Goal: Task Accomplishment & Management: Manage account settings

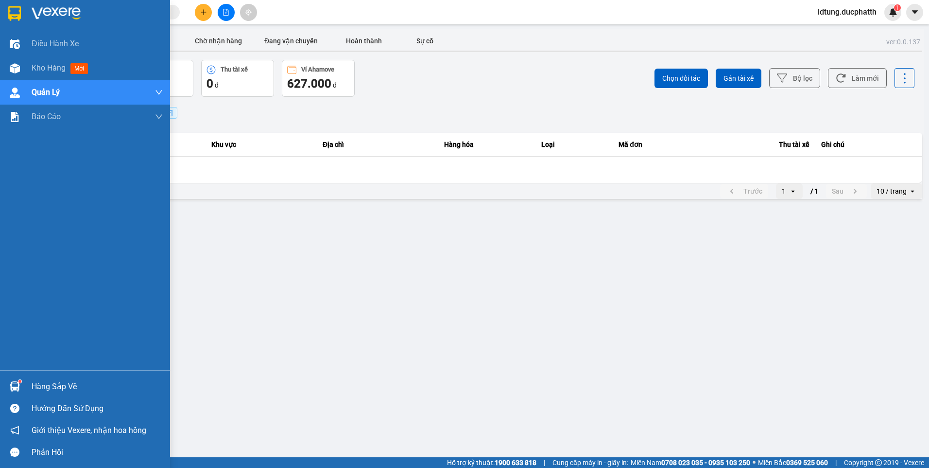
click at [22, 388] on div at bounding box center [14, 386] width 17 height 17
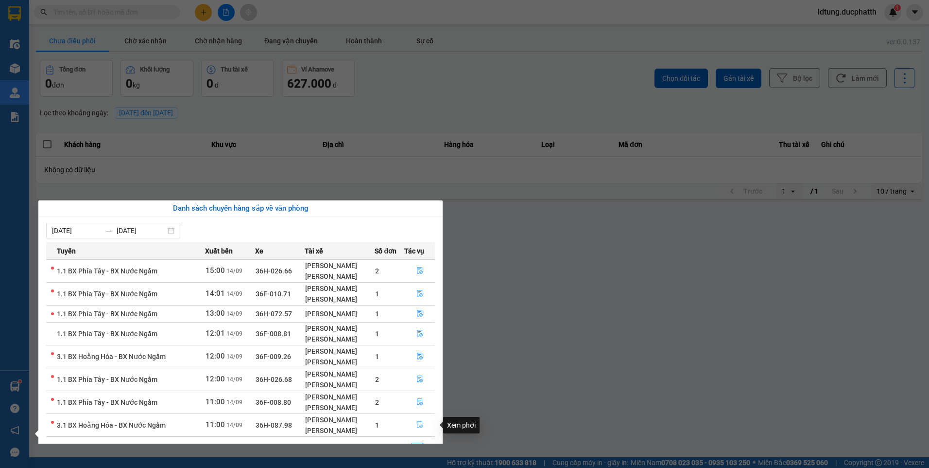
click at [425, 425] on button "button" at bounding box center [420, 425] width 30 height 16
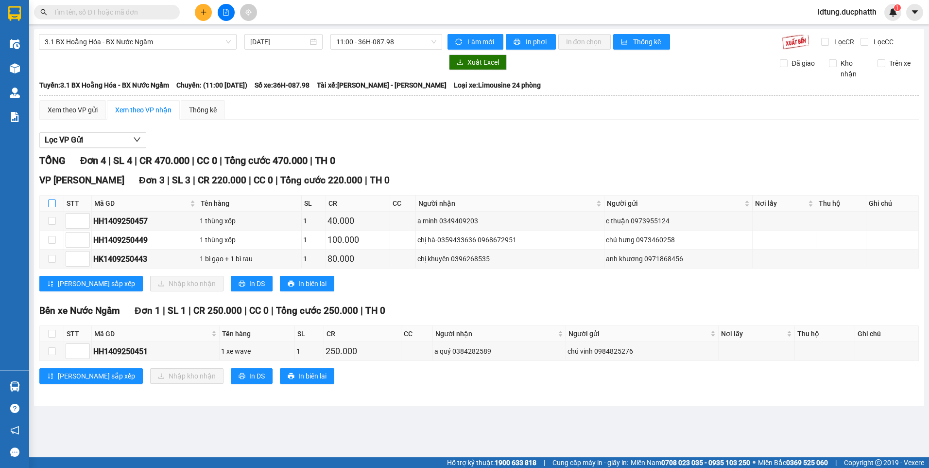
click at [51, 203] on input "checkbox" at bounding box center [52, 203] width 8 height 8
checkbox input "true"
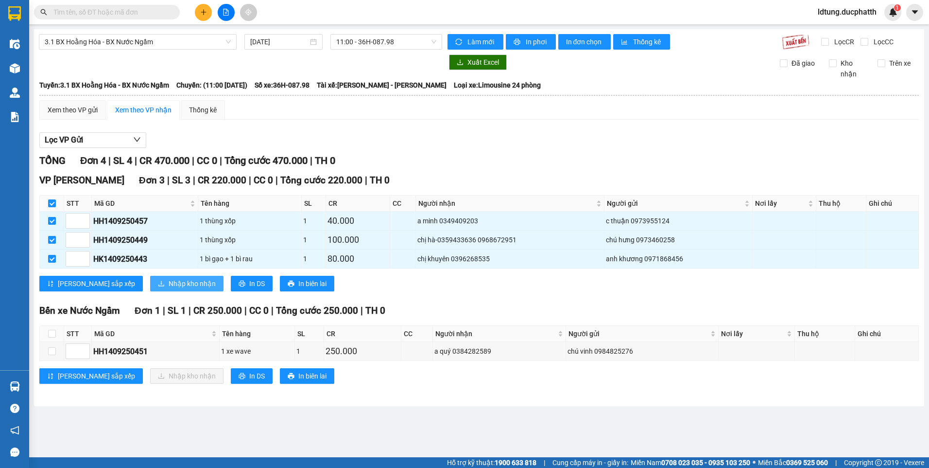
click at [169, 288] on span "Nhập kho nhận" at bounding box center [192, 283] width 47 height 11
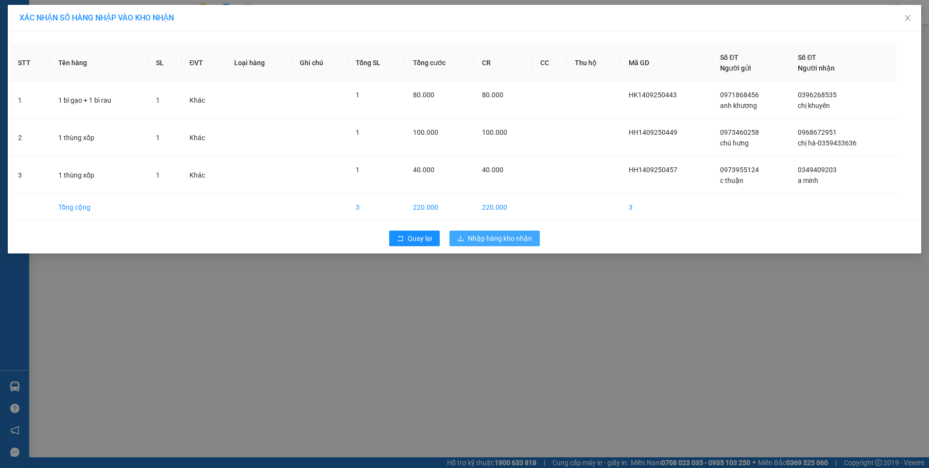
click at [518, 238] on span "Nhập hàng kho nhận" at bounding box center [500, 238] width 64 height 11
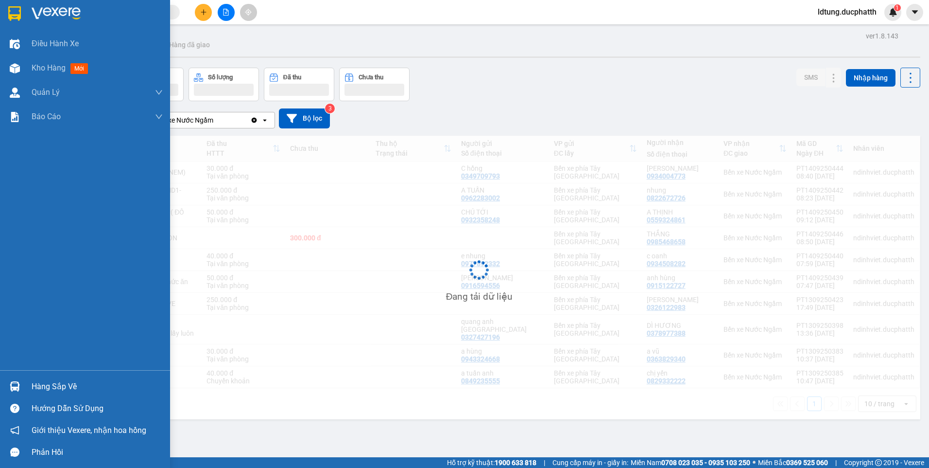
click at [50, 386] on div "Hàng sắp về" at bounding box center [97, 386] width 131 height 15
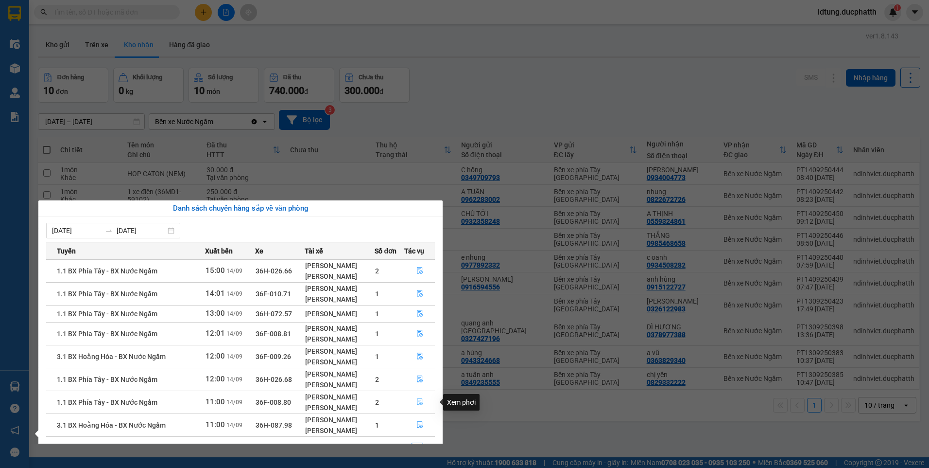
scroll to position [22, 0]
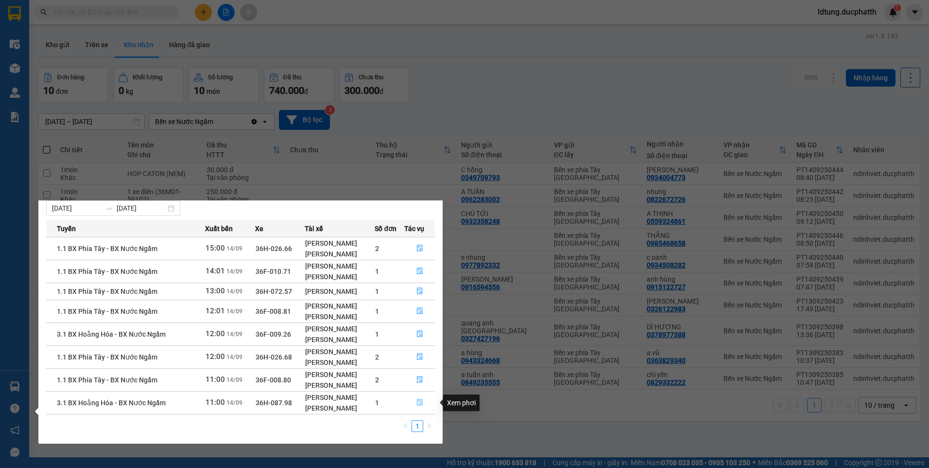
click at [420, 399] on icon "file-done" at bounding box center [419, 402] width 7 height 7
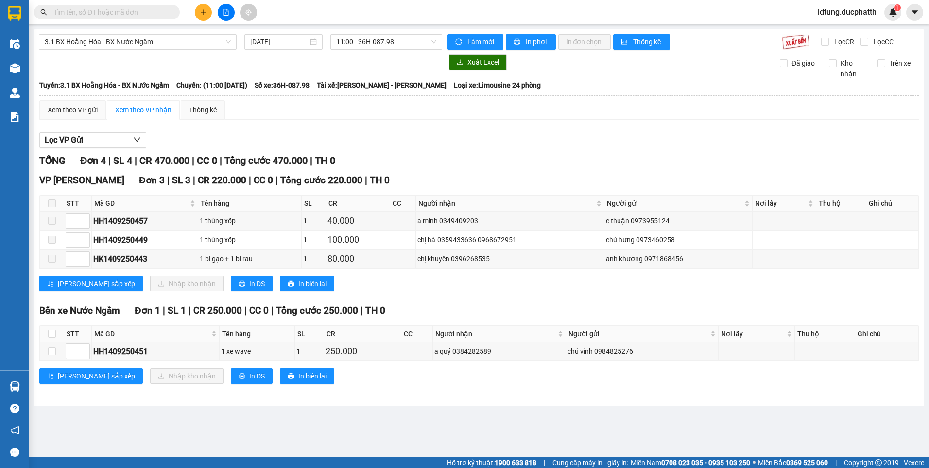
click at [54, 203] on span at bounding box center [52, 203] width 8 height 8
click at [50, 207] on span at bounding box center [52, 203] width 8 height 8
click at [53, 224] on span at bounding box center [52, 221] width 8 height 8
click at [51, 330] on input "checkbox" at bounding box center [52, 333] width 8 height 8
checkbox input "true"
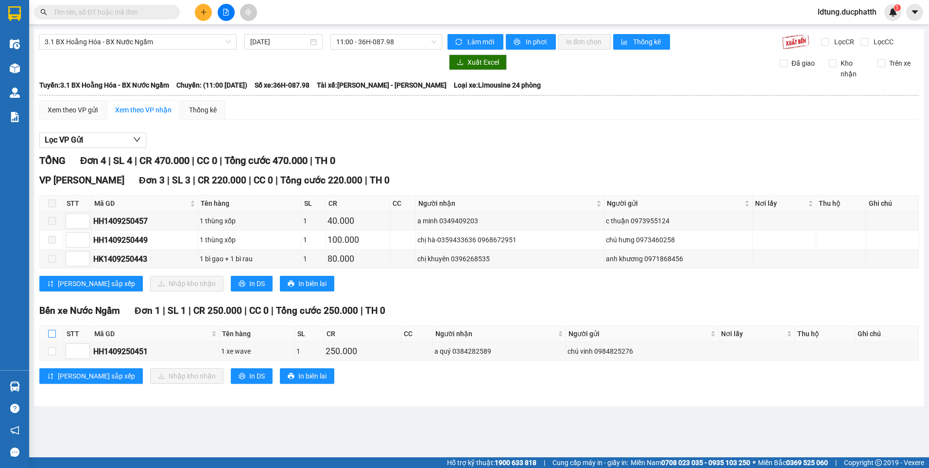
checkbox input "true"
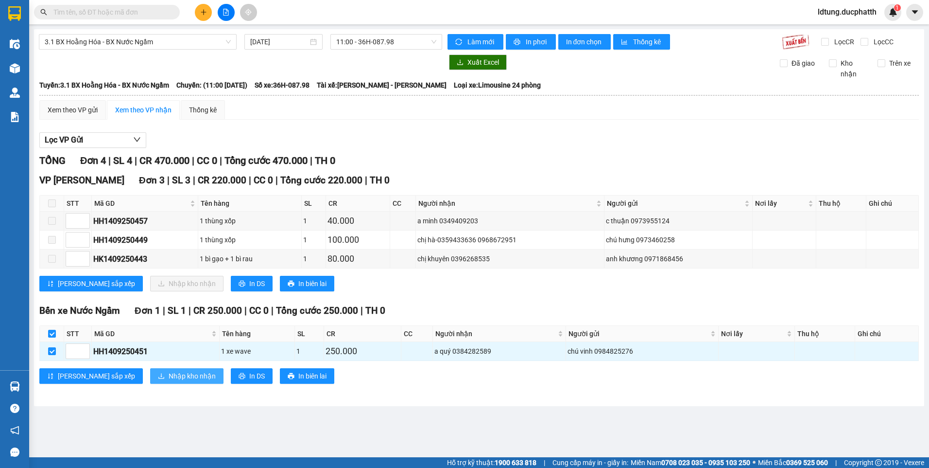
click at [169, 376] on span "Nhập kho nhận" at bounding box center [192, 375] width 47 height 11
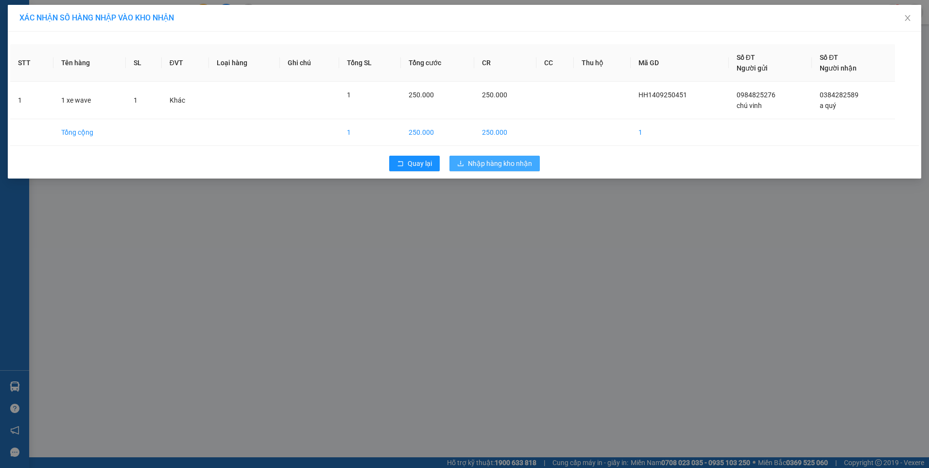
click at [530, 161] on button "Nhập hàng kho nhận" at bounding box center [495, 164] width 90 height 16
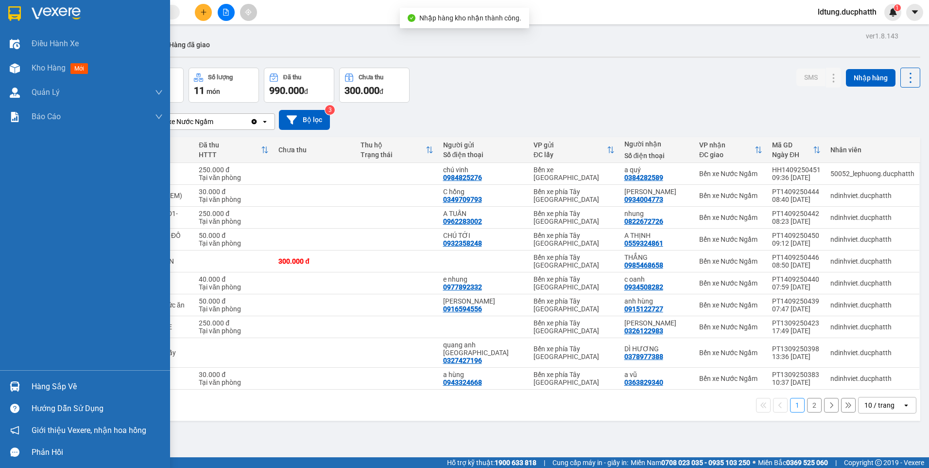
click at [12, 387] on img at bounding box center [15, 386] width 10 height 10
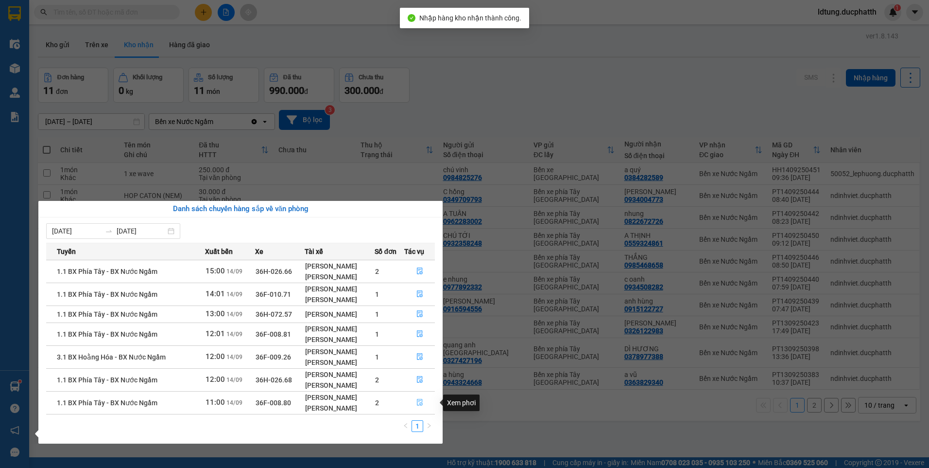
click at [415, 404] on button "button" at bounding box center [420, 403] width 30 height 16
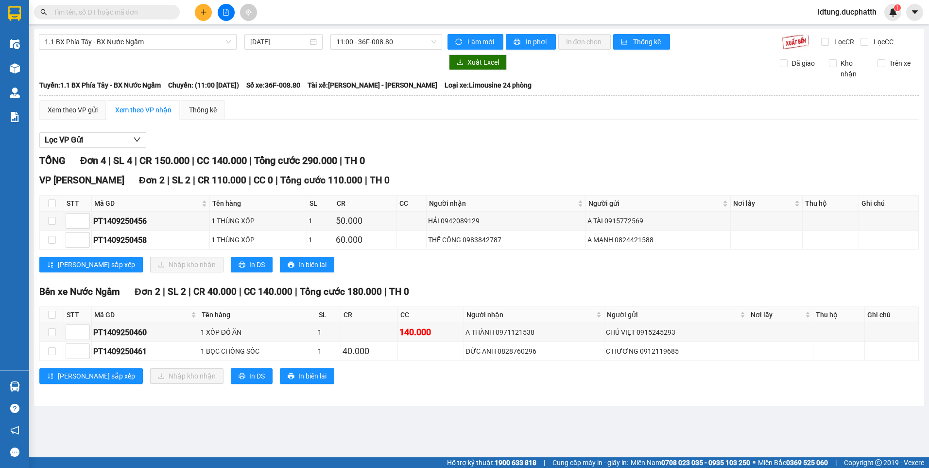
click at [56, 206] on th at bounding box center [52, 203] width 24 height 16
click at [52, 201] on input "checkbox" at bounding box center [52, 203] width 8 height 8
checkbox input "true"
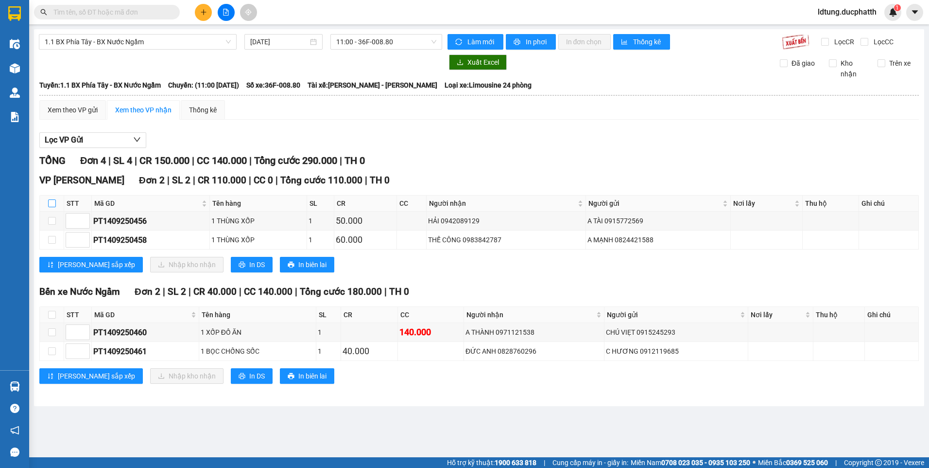
checkbox input "true"
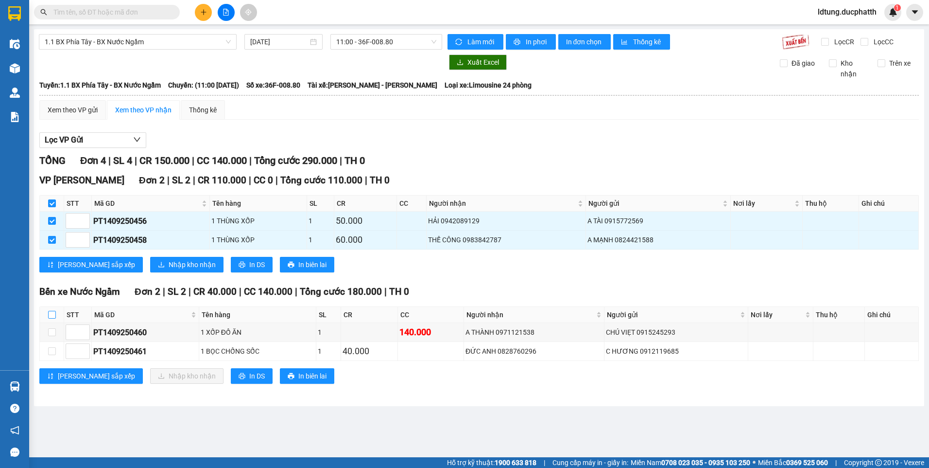
click at [51, 309] on label at bounding box center [52, 314] width 8 height 11
click at [51, 311] on input "checkbox" at bounding box center [52, 315] width 8 height 8
checkbox input "true"
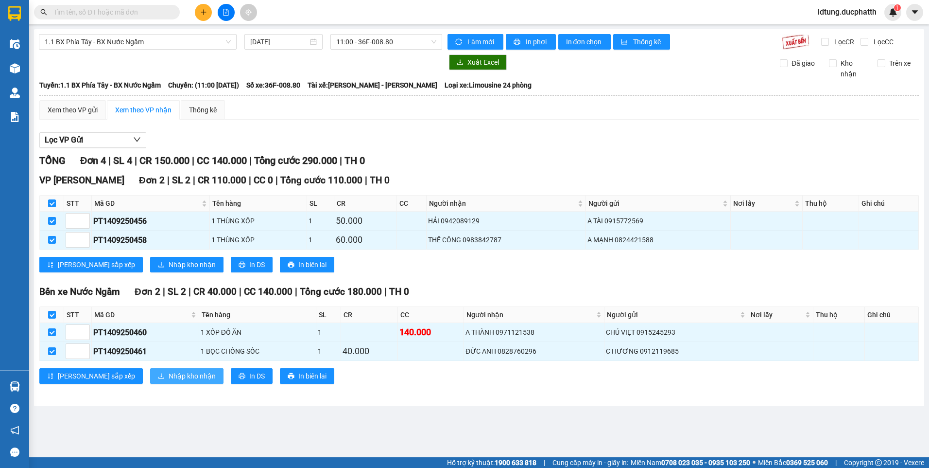
click at [169, 377] on span "Nhập kho nhận" at bounding box center [192, 375] width 47 height 11
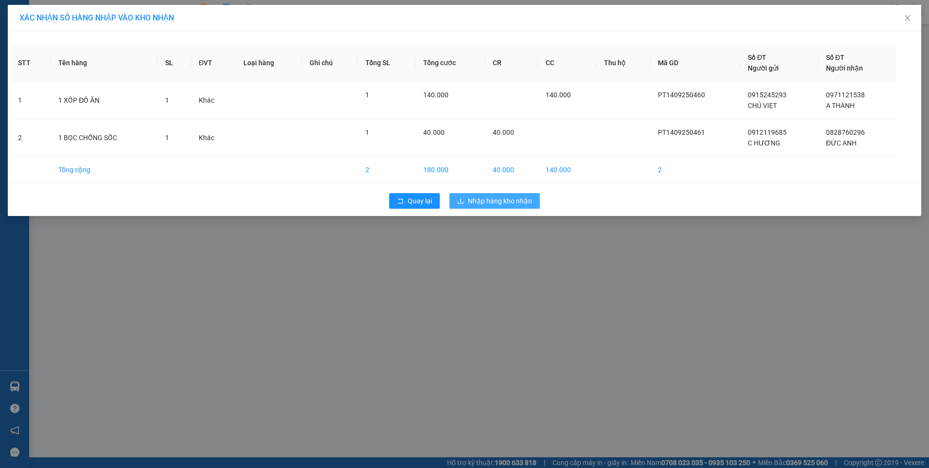
click at [526, 201] on span "Nhập hàng kho nhận" at bounding box center [500, 200] width 64 height 11
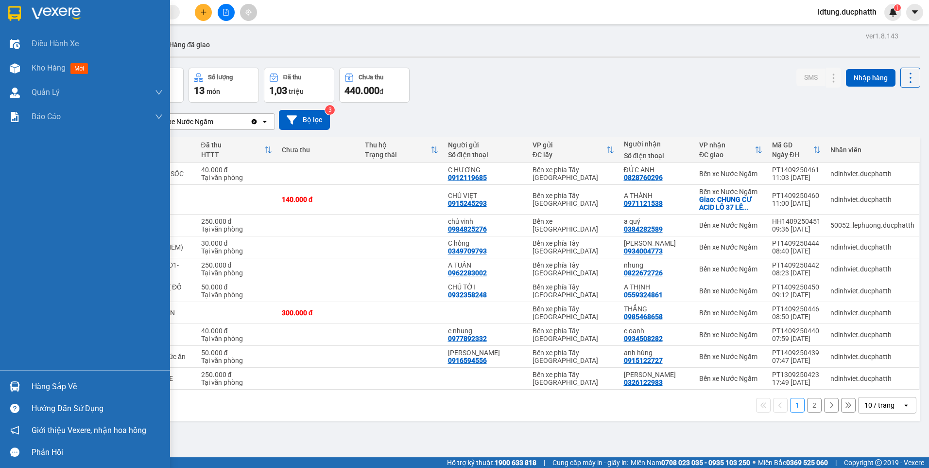
click at [23, 381] on div at bounding box center [14, 386] width 17 height 17
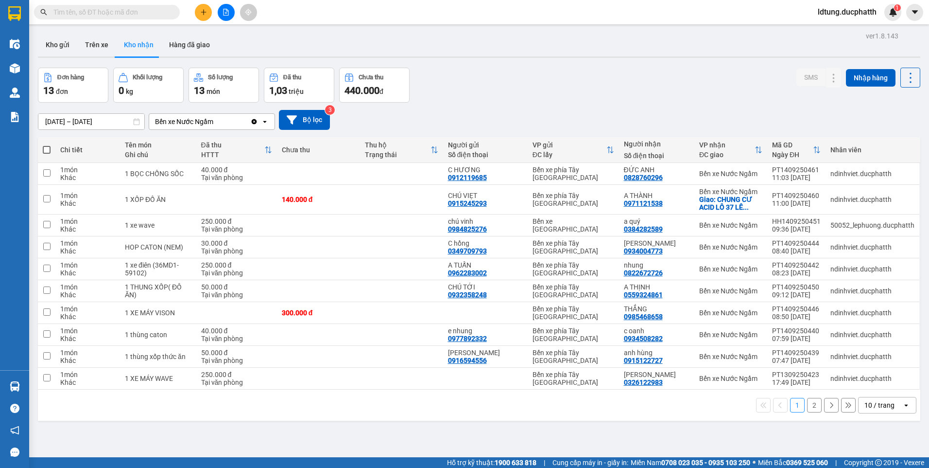
click at [604, 429] on section "Kết quả tìm kiếm ( 0 ) Bộ lọc No Data ldtung.ducphatth 1 Điều hành xe Kho hàng …" at bounding box center [464, 234] width 929 height 468
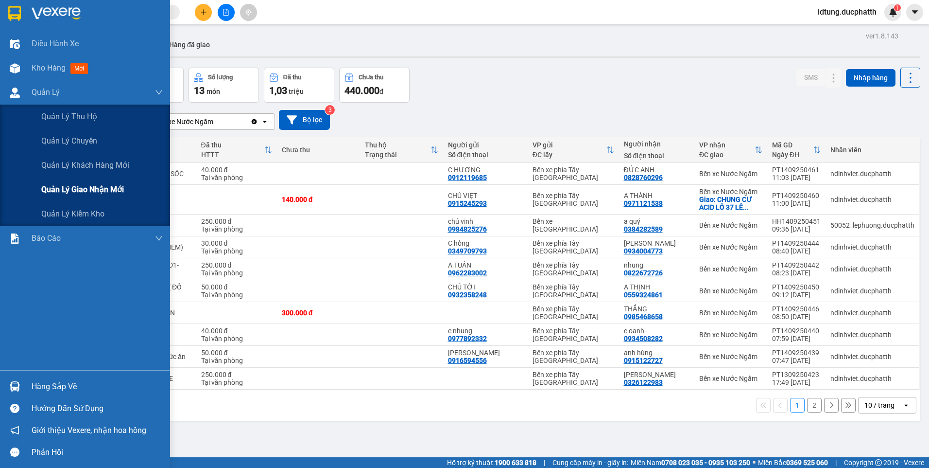
click at [92, 195] on span "Quản lý giao nhận mới" at bounding box center [82, 189] width 83 height 12
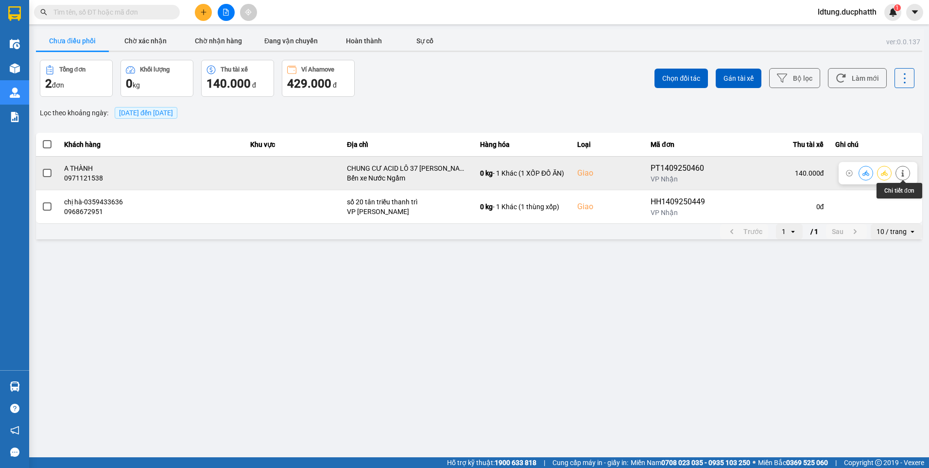
click at [907, 172] on button at bounding box center [903, 172] width 14 height 17
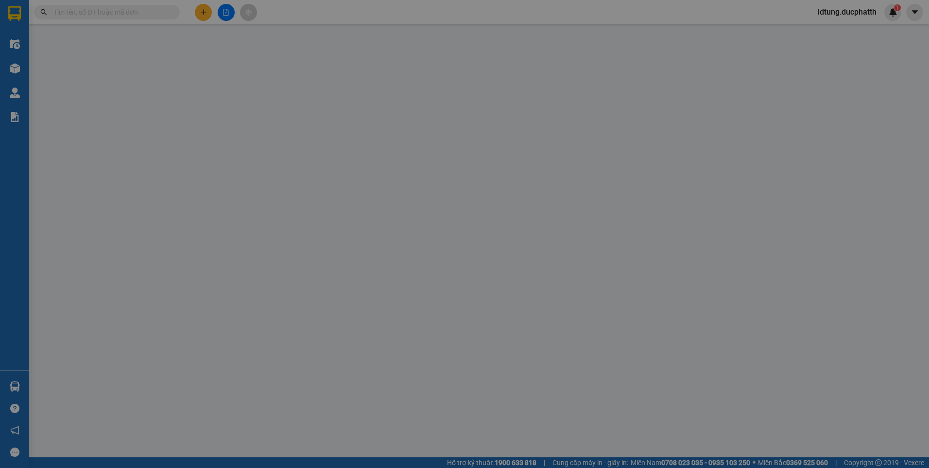
type input "0915245293"
type input "CHÚ VIẸT"
type input "0971121538"
type input "A THÀNH"
checkbox input "true"
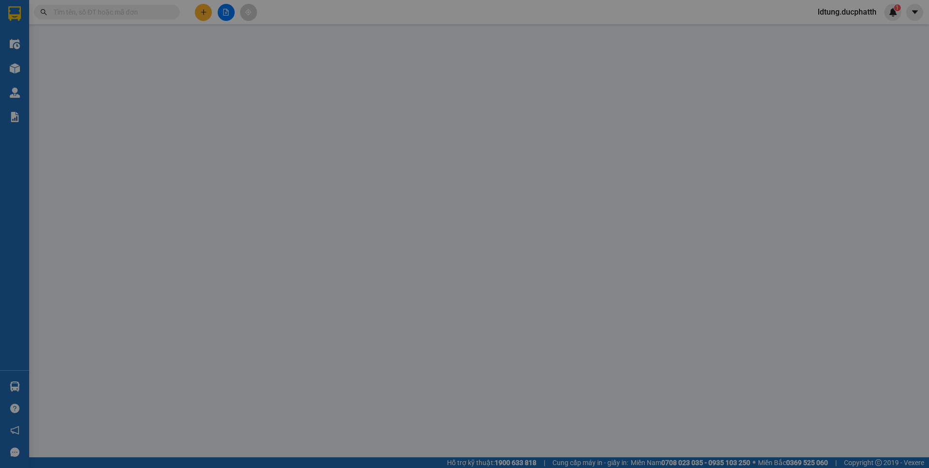
type input "CHUNG CƯ ACID LÔ 37 [PERSON_NAME] NỘI [GEOGRAPHIC_DATA]"
type input "140.000"
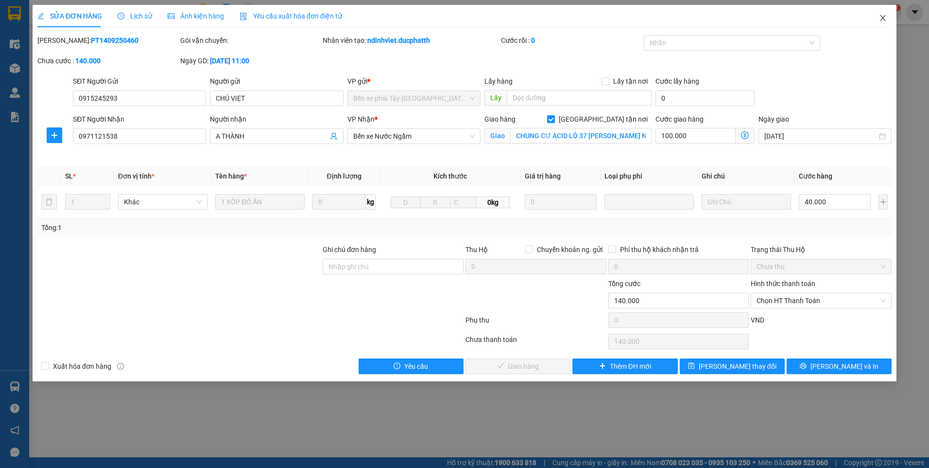
click at [884, 20] on icon "close" at bounding box center [882, 18] width 5 height 6
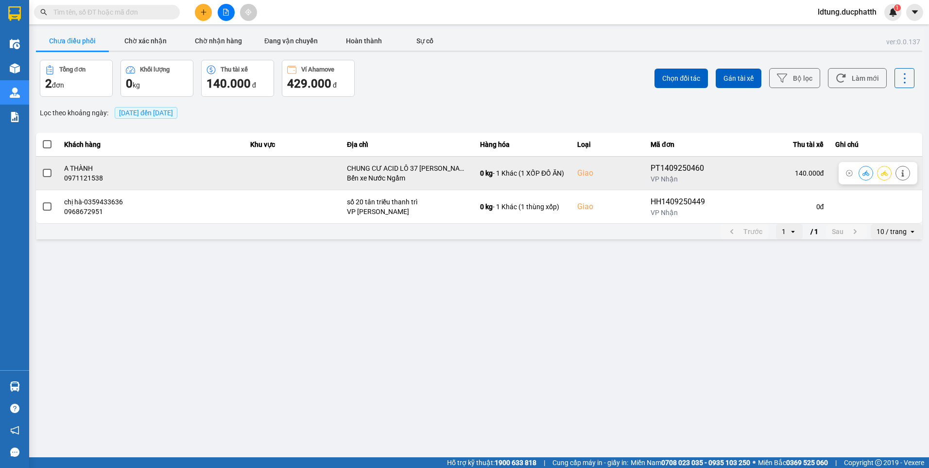
drag, startPoint x: 851, startPoint y: 162, endPoint x: 865, endPoint y: 168, distance: 14.6
click at [852, 173] on icon at bounding box center [849, 173] width 7 height 7
click at [886, 169] on td at bounding box center [876, 173] width 93 height 34
click at [42, 176] on label at bounding box center [47, 173] width 11 height 11
click at [42, 168] on input "checkbox" at bounding box center [42, 168] width 0 height 0
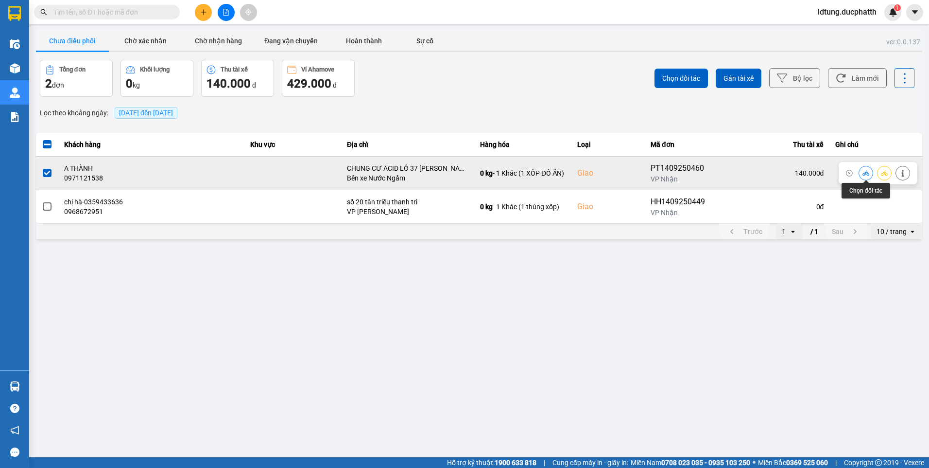
click at [861, 172] on button at bounding box center [866, 172] width 14 height 17
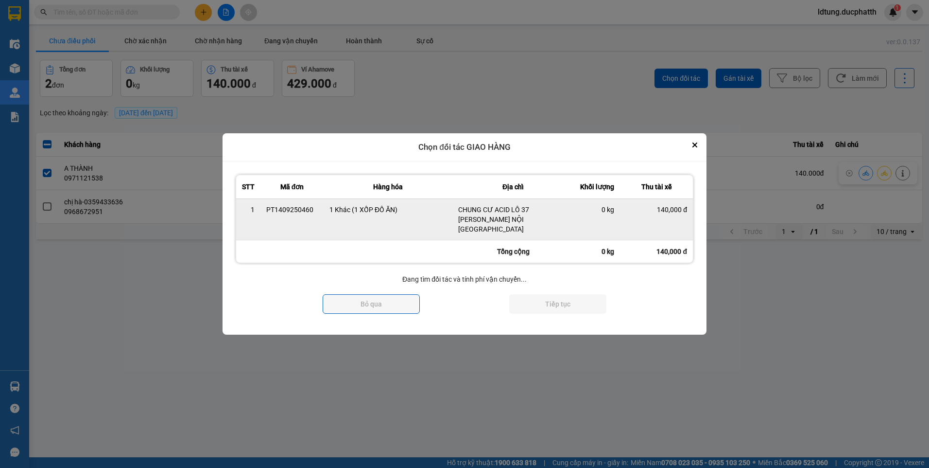
click at [611, 214] on div "0 kg" at bounding box center [597, 210] width 35 height 10
click at [598, 214] on div "0 kg" at bounding box center [597, 210] width 35 height 10
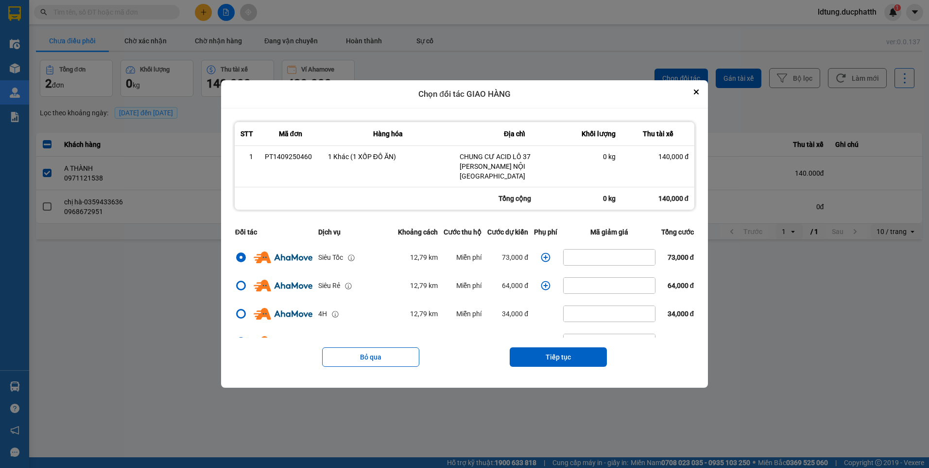
click at [531, 221] on th "Phụ phí" at bounding box center [545, 232] width 29 height 22
click at [699, 96] on button "Close" at bounding box center [697, 92] width 12 height 12
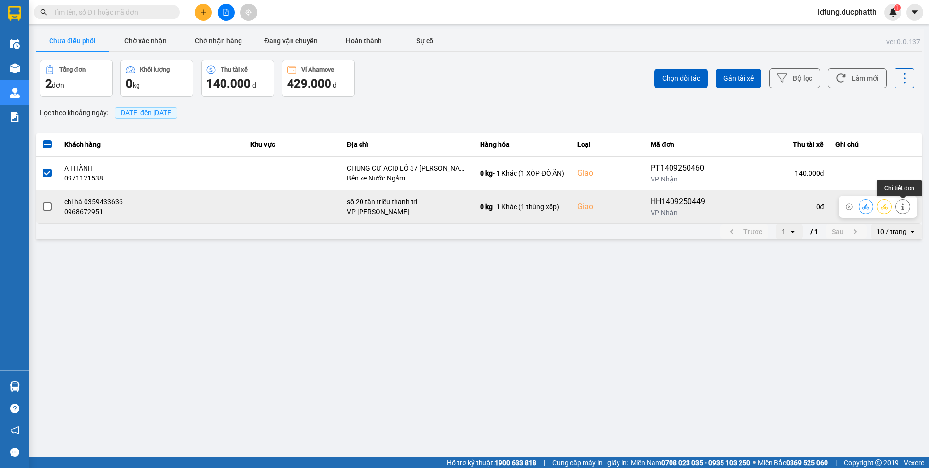
click at [903, 209] on icon at bounding box center [902, 206] width 2 height 7
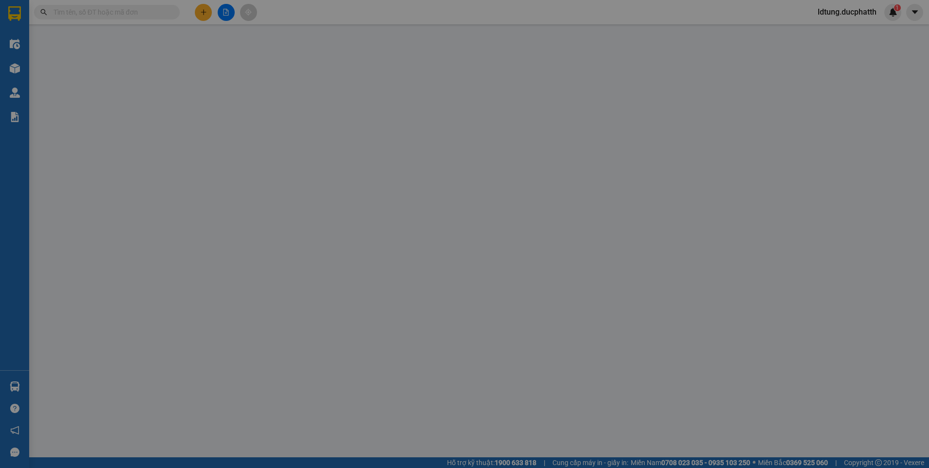
type input "0973460258"
type input "chú hưng"
type input "0968672951"
type input "chị hà-0359433636"
checkbox input "true"
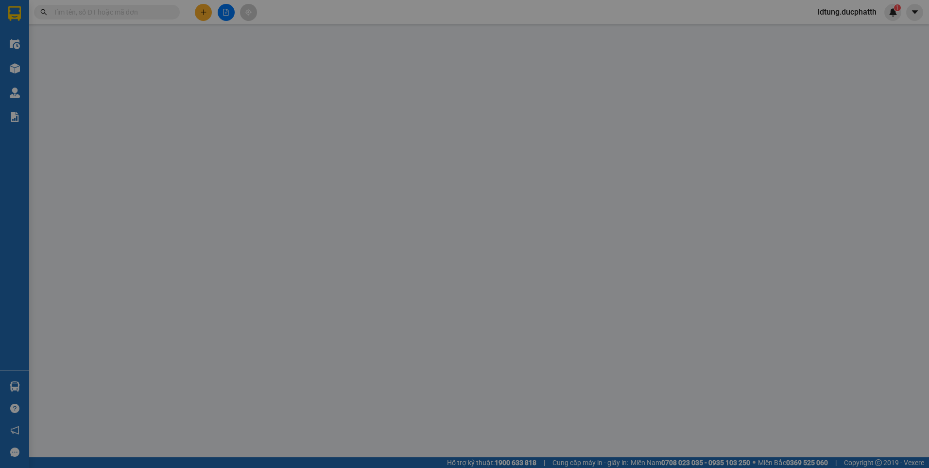
type input "số 20 tân triều thanh trì"
type input "100.000"
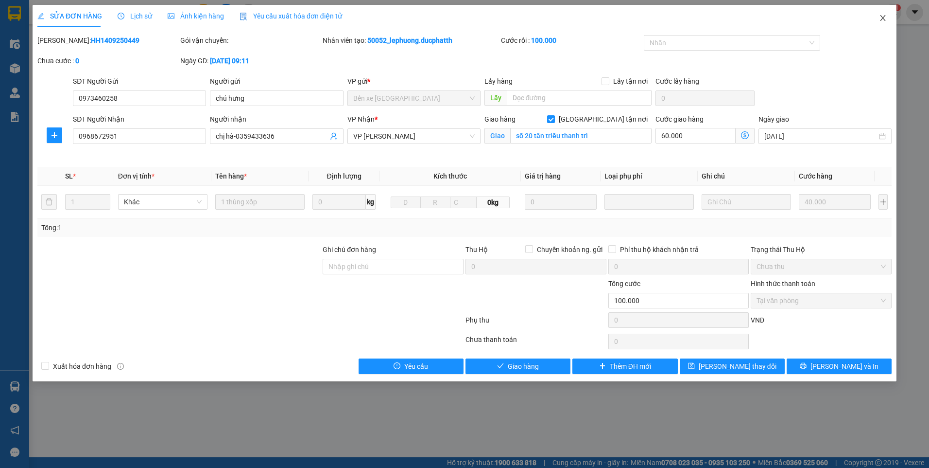
click at [878, 14] on span "Close" at bounding box center [882, 18] width 27 height 27
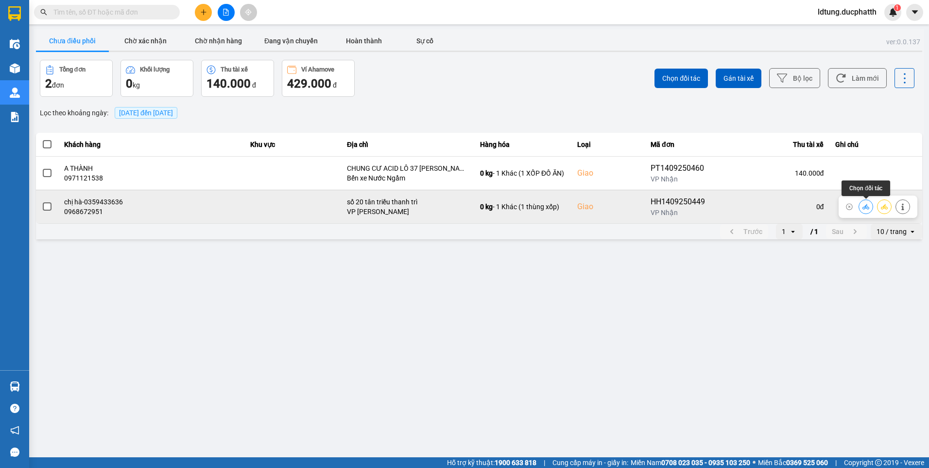
click at [871, 205] on button at bounding box center [866, 206] width 14 height 17
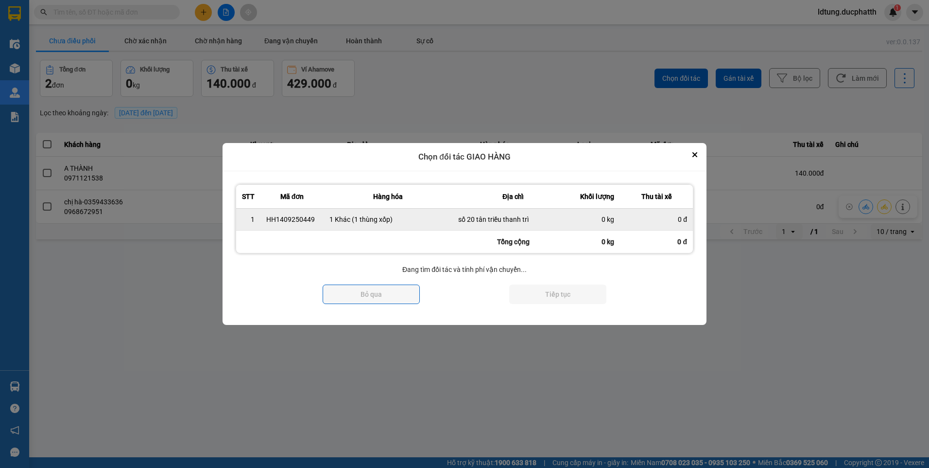
click at [668, 223] on div "0 đ" at bounding box center [656, 219] width 61 height 10
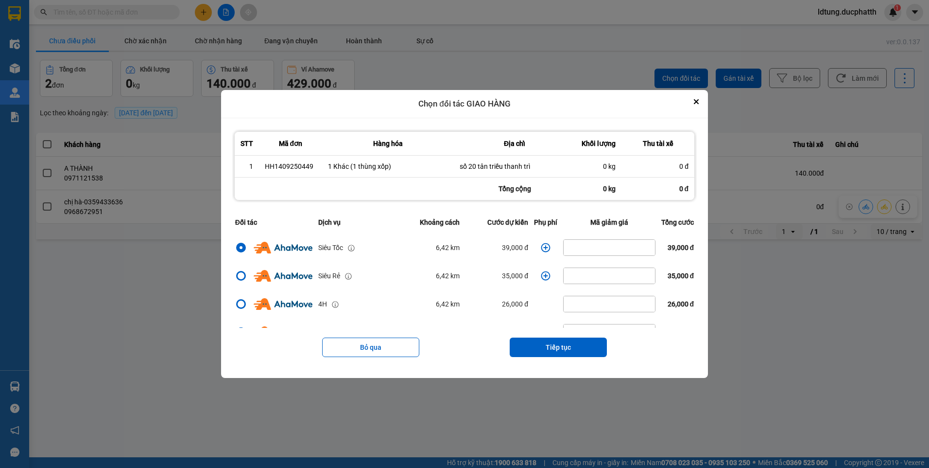
click at [536, 245] on td "dialog" at bounding box center [545, 247] width 29 height 28
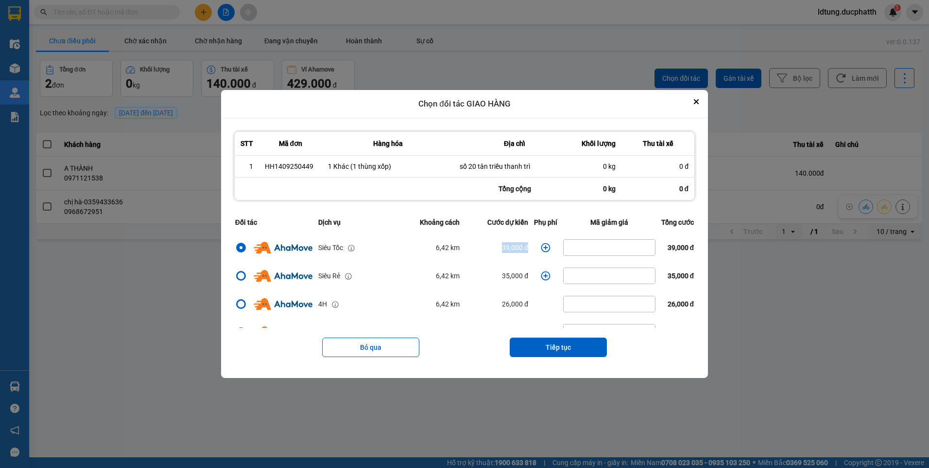
click at [541, 243] on icon "dialog" at bounding box center [546, 248] width 10 height 10
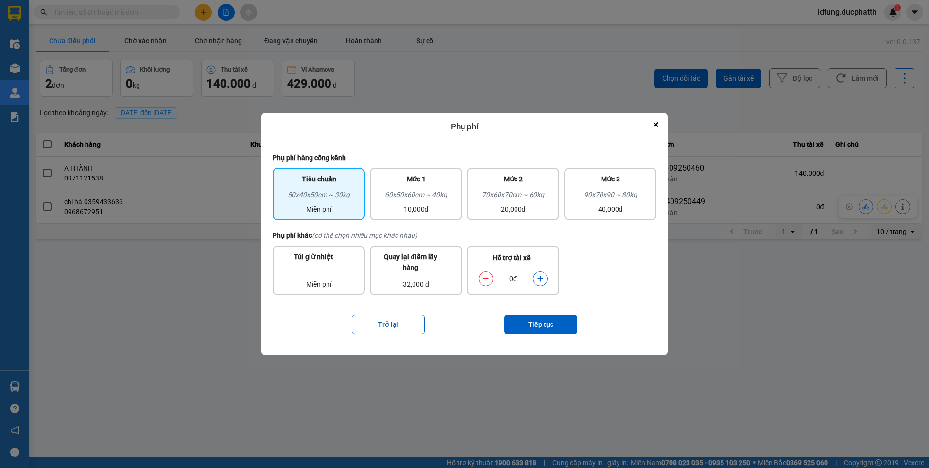
click at [542, 283] on button "dialog" at bounding box center [541, 278] width 14 height 17
click at [541, 283] on button "dialog" at bounding box center [541, 278] width 14 height 17
click at [540, 283] on button "dialog" at bounding box center [541, 278] width 14 height 17
click at [548, 329] on button "Tiếp tục" at bounding box center [540, 323] width 73 height 19
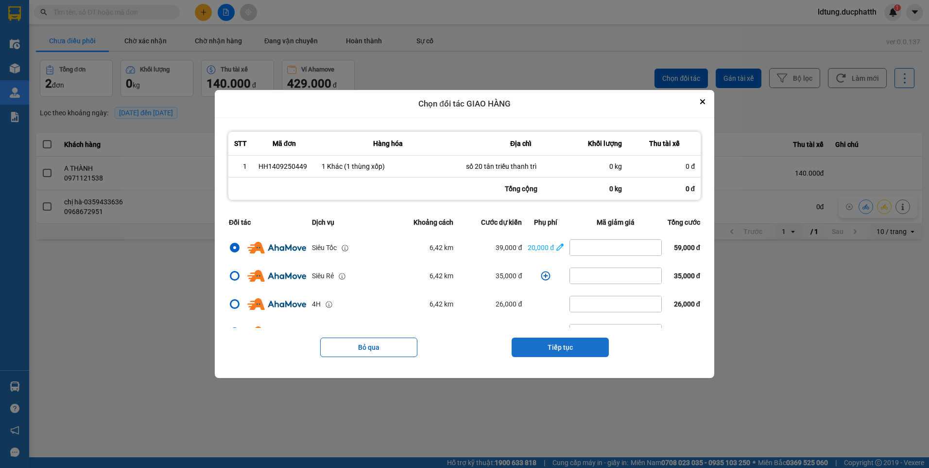
click at [560, 356] on button "Tiếp tục" at bounding box center [560, 346] width 97 height 19
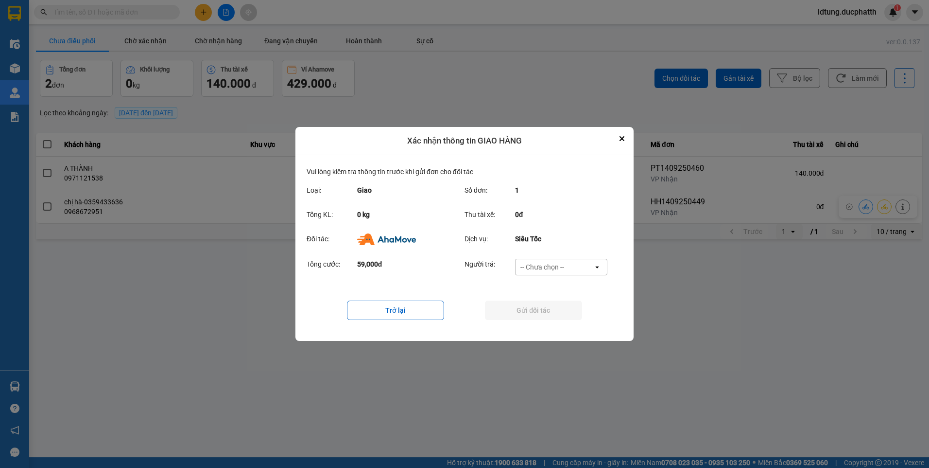
click at [558, 272] on div "-- Chưa chọn --" at bounding box center [555, 267] width 78 height 16
click at [548, 323] on span "Ví Ahamove" at bounding box center [541, 323] width 39 height 10
click at [546, 314] on button "Gửi đối tác" at bounding box center [533, 309] width 97 height 19
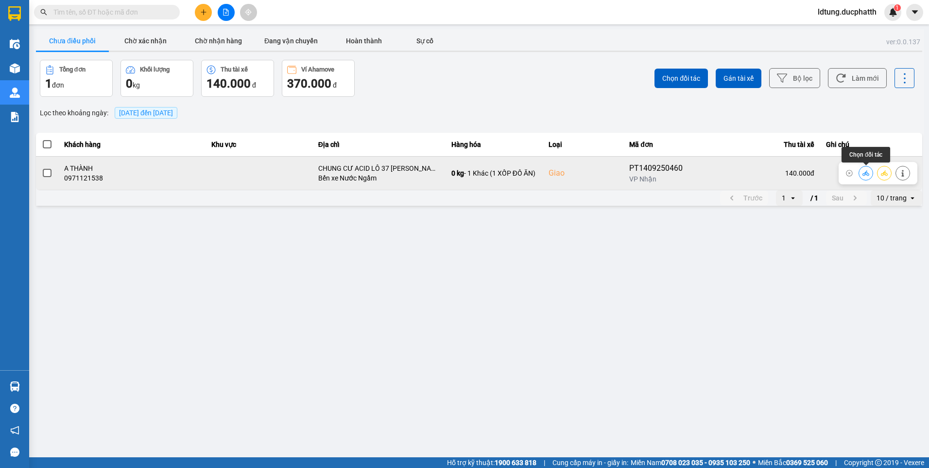
click at [868, 173] on icon at bounding box center [866, 173] width 7 height 7
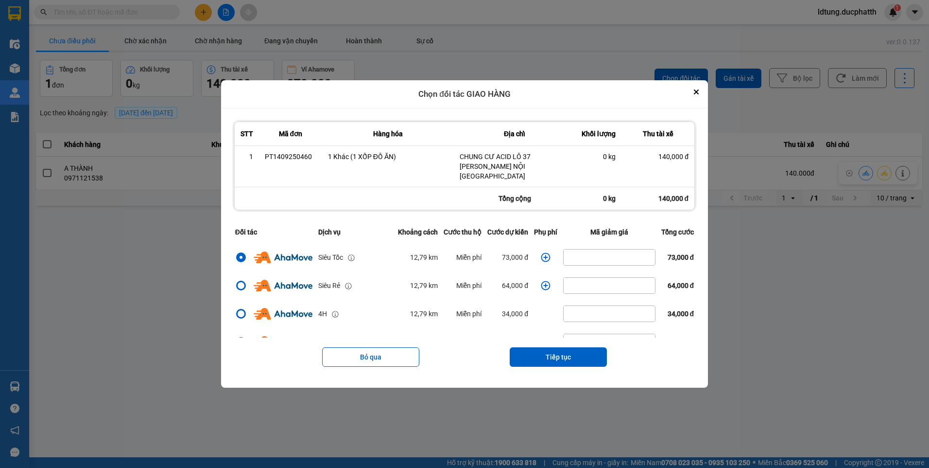
click at [544, 255] on icon "dialog" at bounding box center [546, 257] width 10 height 10
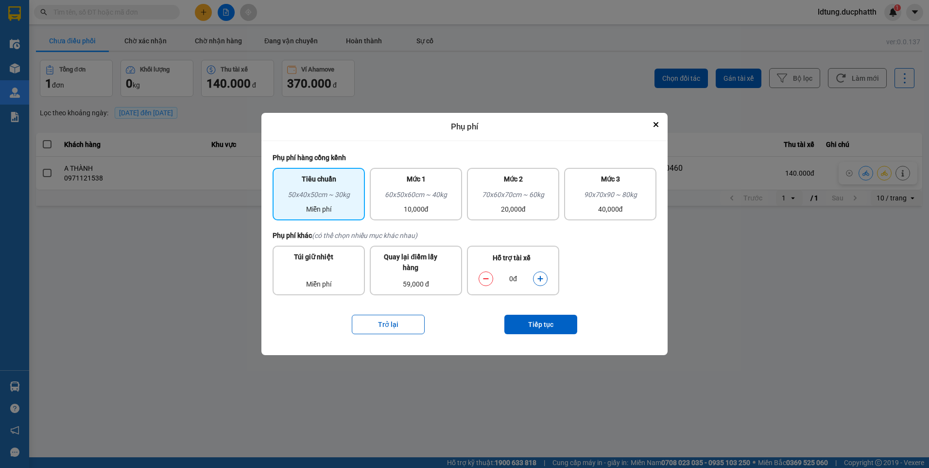
click at [537, 275] on button "dialog" at bounding box center [541, 278] width 14 height 17
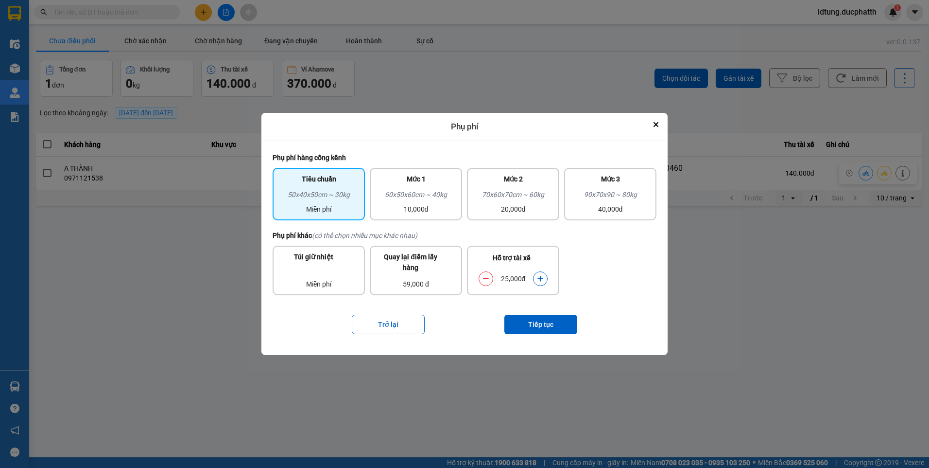
click at [537, 275] on button "dialog" at bounding box center [541, 278] width 14 height 17
click at [545, 280] on button "dialog" at bounding box center [541, 278] width 14 height 17
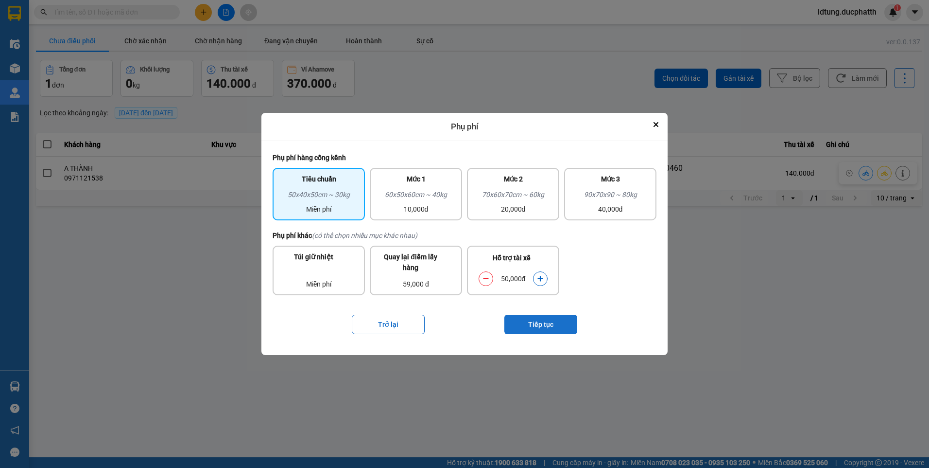
click at [553, 328] on button "Tiếp tục" at bounding box center [540, 323] width 73 height 19
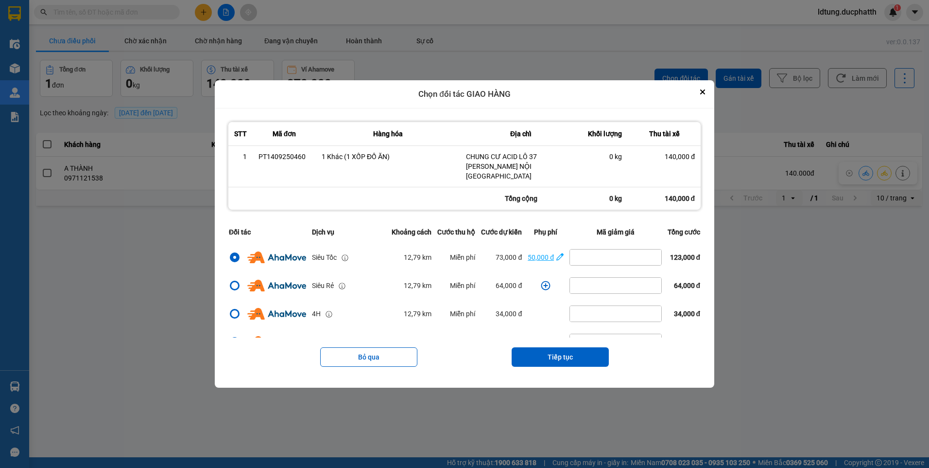
click at [556, 252] on icon "dialog" at bounding box center [559, 257] width 7 height 10
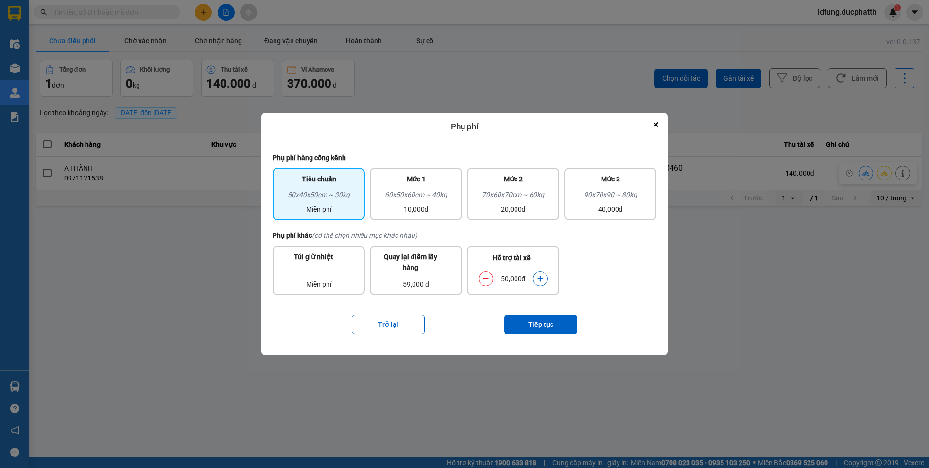
click at [543, 284] on button "dialog" at bounding box center [541, 278] width 14 height 17
click at [555, 322] on button "Tiếp tục" at bounding box center [540, 323] width 73 height 19
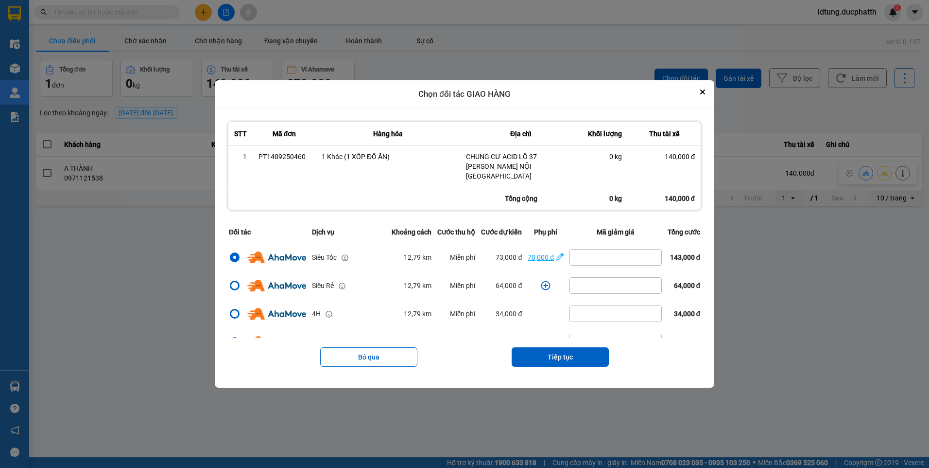
click at [553, 253] on span "70,000 đ" at bounding box center [546, 257] width 36 height 11
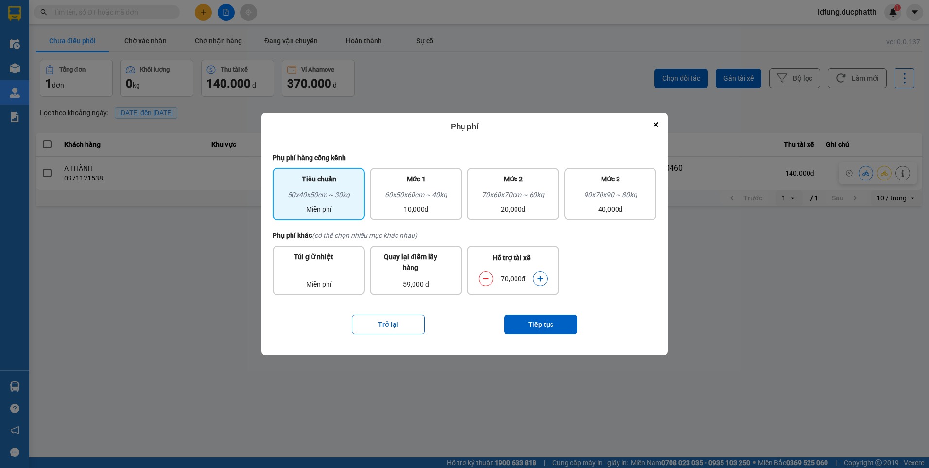
click at [491, 279] on button "dialog" at bounding box center [486, 278] width 14 height 17
click at [544, 278] on button "dialog" at bounding box center [541, 278] width 14 height 17
click at [540, 323] on button "Tiếp tục" at bounding box center [540, 323] width 73 height 19
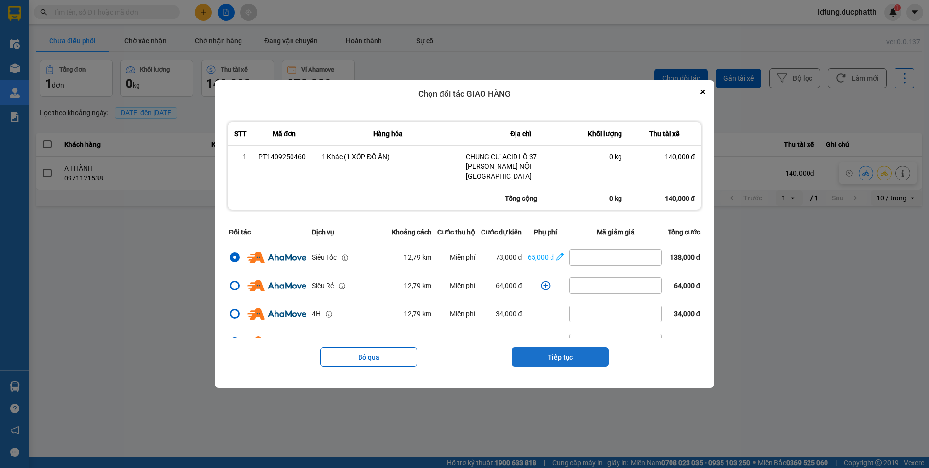
click at [589, 356] on button "Tiếp tục" at bounding box center [560, 356] width 97 height 19
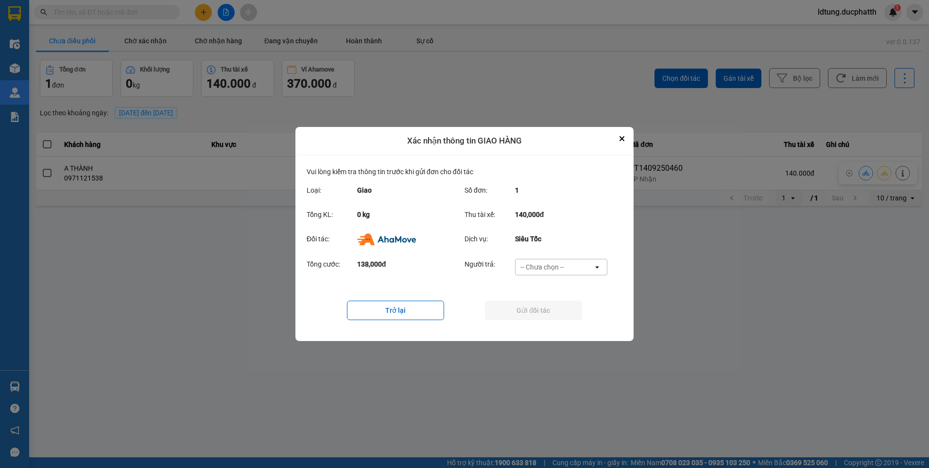
click at [566, 267] on div "-- Chưa chọn --" at bounding box center [555, 267] width 78 height 16
click at [620, 137] on icon "Close" at bounding box center [622, 138] width 5 height 5
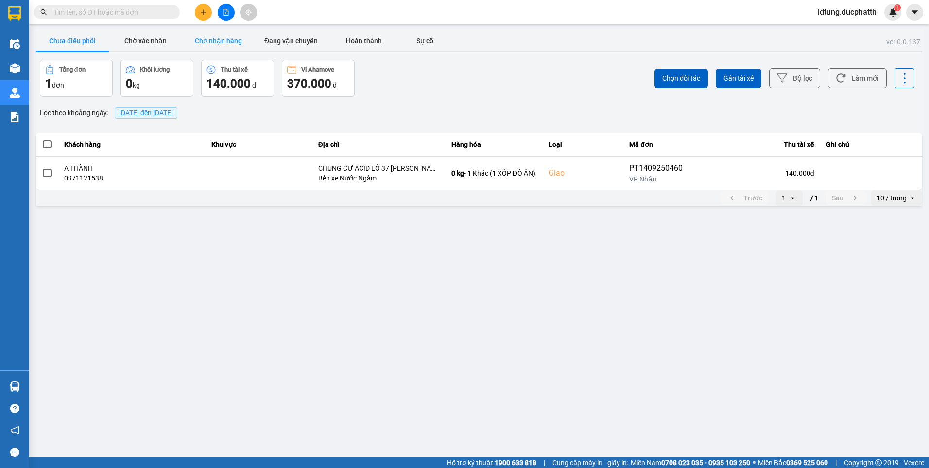
click at [225, 50] on button "Chờ nhận hàng" at bounding box center [218, 40] width 73 height 19
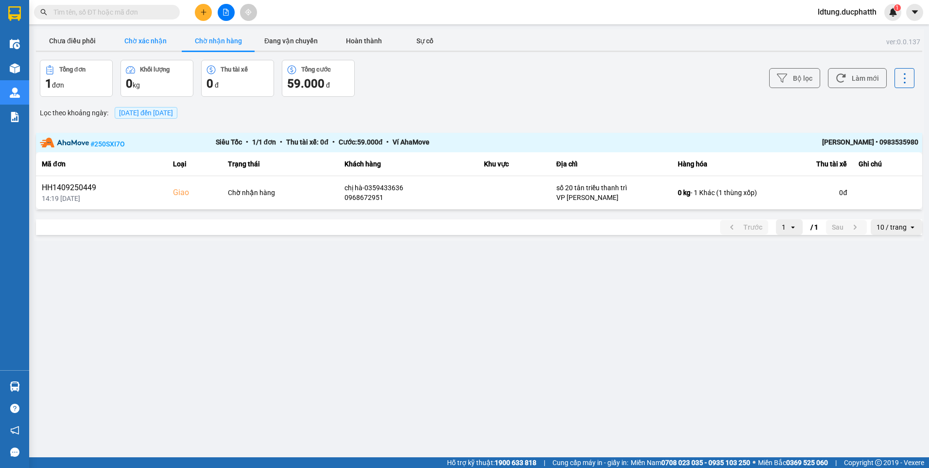
click at [146, 39] on button "Chờ xác nhận" at bounding box center [145, 40] width 73 height 19
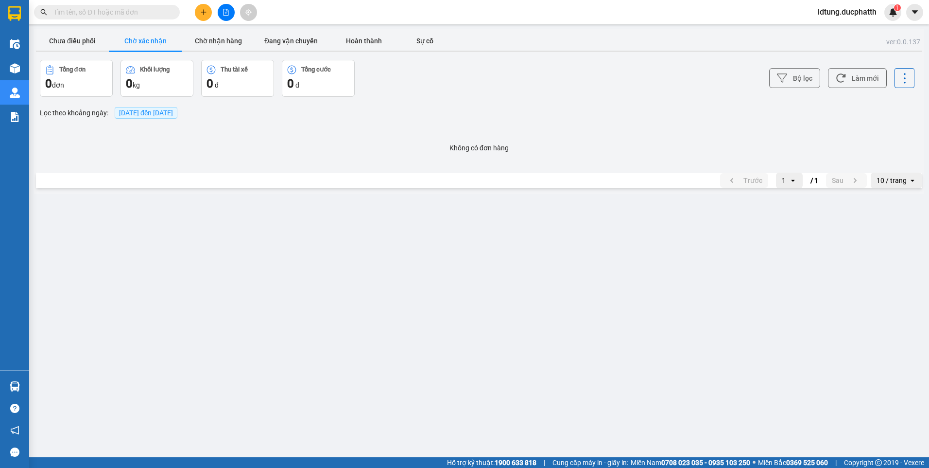
click at [111, 42] on button "Chờ xác nhận" at bounding box center [145, 40] width 73 height 19
click at [95, 39] on button "Chưa điều phối" at bounding box center [72, 40] width 73 height 19
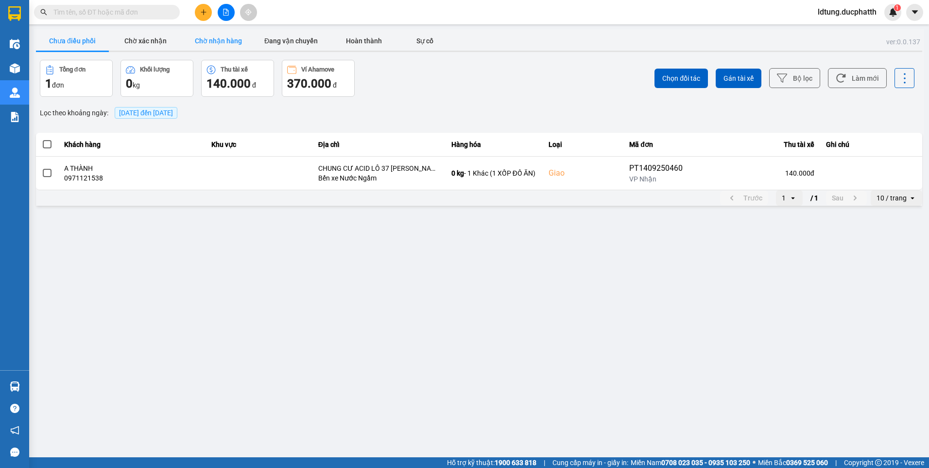
click at [229, 38] on button "Chờ nhận hàng" at bounding box center [218, 40] width 73 height 19
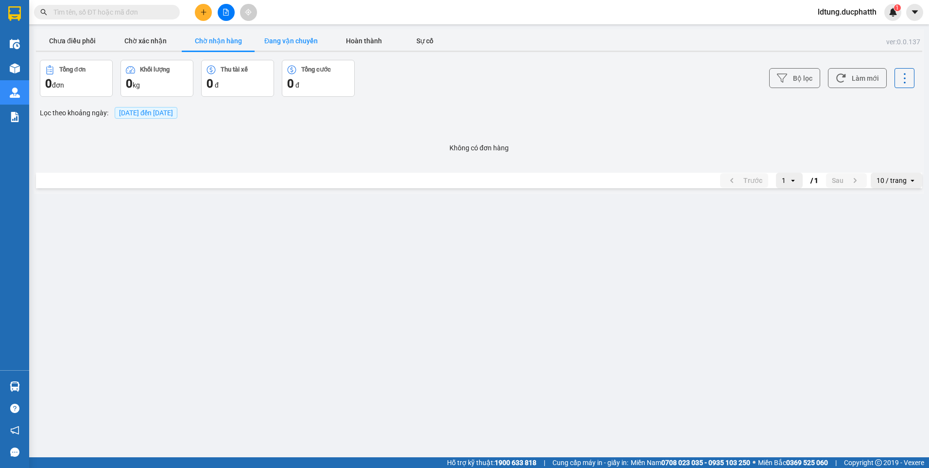
click at [299, 39] on button "Đang vận chuyển" at bounding box center [291, 40] width 73 height 19
click at [225, 43] on button "Chờ nhận hàng" at bounding box center [218, 40] width 73 height 19
click at [136, 43] on button "Chờ xác nhận" at bounding box center [145, 40] width 73 height 19
click at [94, 42] on button "Chưa điều phối" at bounding box center [72, 40] width 73 height 19
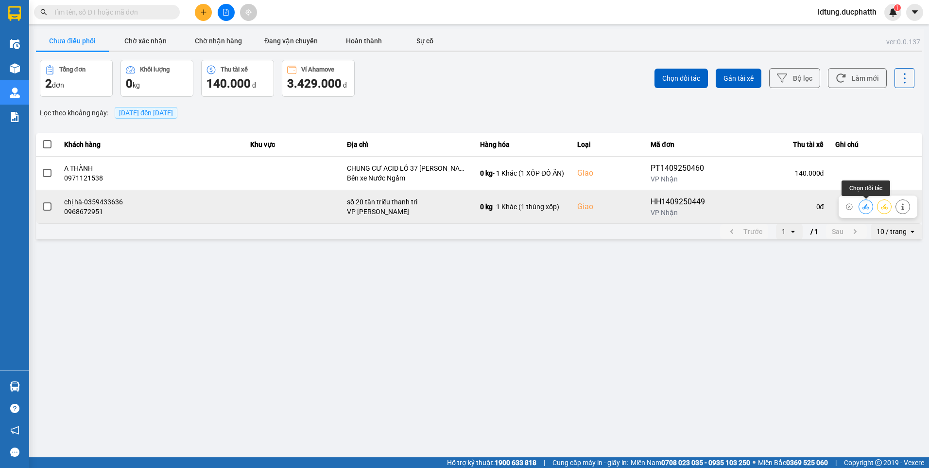
click at [863, 206] on icon at bounding box center [866, 206] width 7 height 7
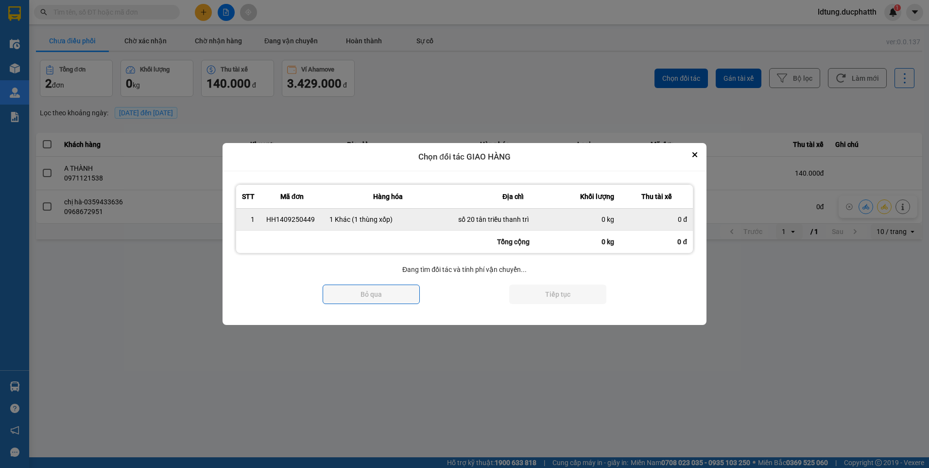
click at [628, 217] on div "0 đ" at bounding box center [656, 219] width 61 height 10
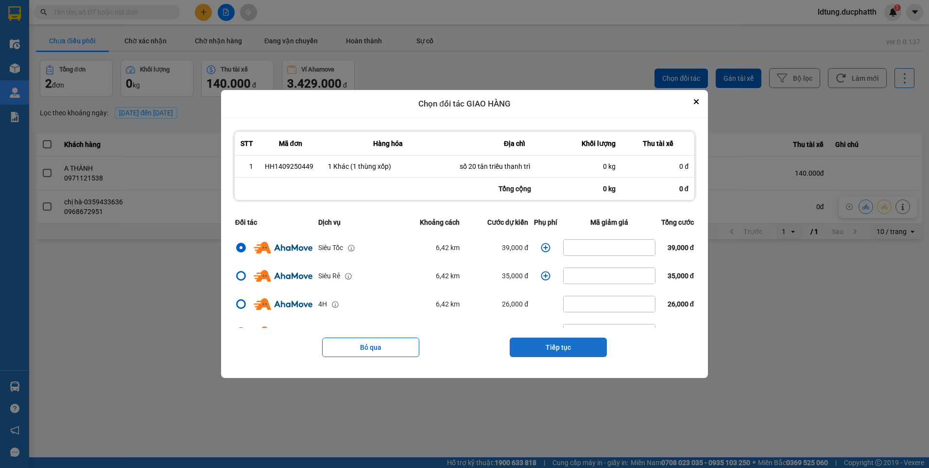
click at [548, 351] on button "Tiếp tục" at bounding box center [558, 346] width 97 height 19
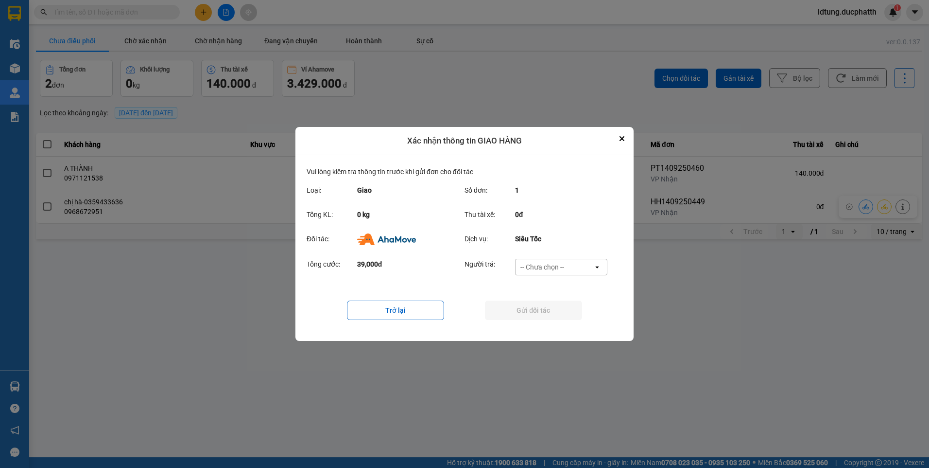
drag, startPoint x: 547, startPoint y: 266, endPoint x: 551, endPoint y: 275, distance: 9.6
click at [550, 267] on div "-- Chưa chọn --" at bounding box center [542, 267] width 44 height 10
drag, startPoint x: 540, startPoint y: 323, endPoint x: 537, endPoint y: 315, distance: 8.9
click at [540, 324] on span "Ví Ahamove" at bounding box center [541, 323] width 39 height 10
click at [537, 310] on button "Gửi đối tác" at bounding box center [533, 309] width 97 height 19
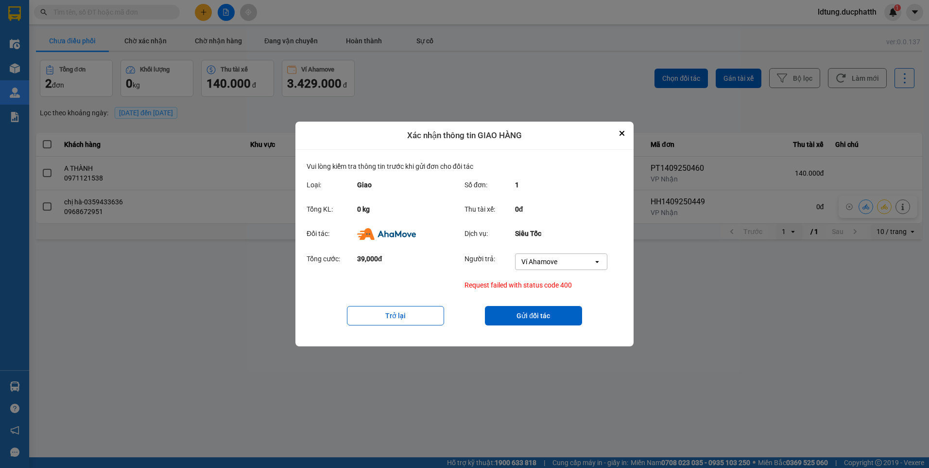
click at [574, 263] on div "Ví Ahamove" at bounding box center [555, 262] width 78 height 16
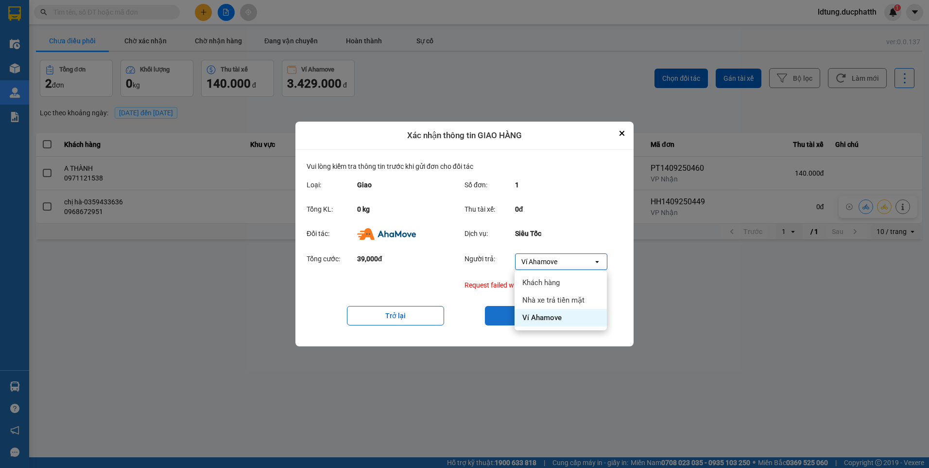
click at [572, 316] on div "Ví Ahamove" at bounding box center [561, 317] width 92 height 17
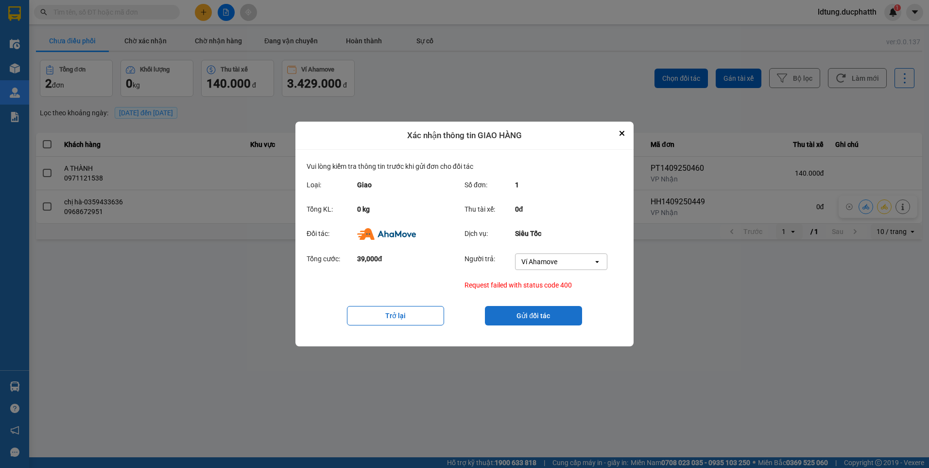
click at [565, 311] on button "Gửi đối tác" at bounding box center [533, 315] width 97 height 19
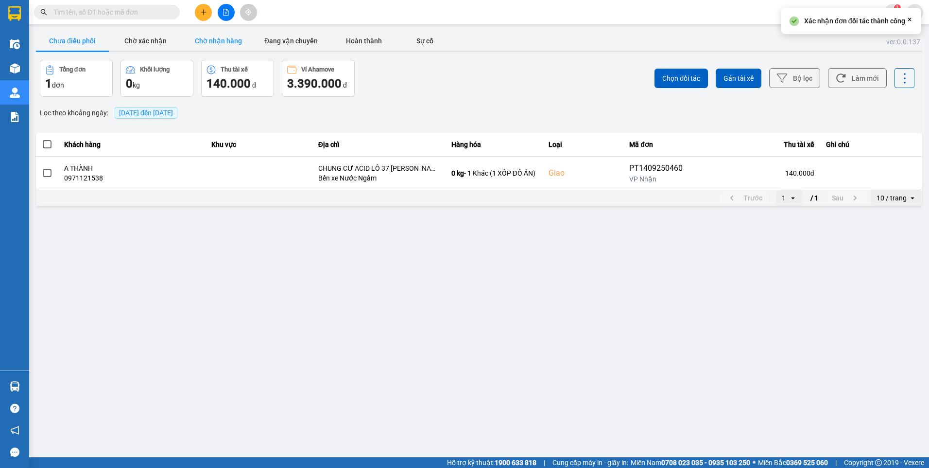
drag, startPoint x: 221, startPoint y: 33, endPoint x: 212, endPoint y: 36, distance: 10.0
click at [220, 33] on button "Chờ nhận hàng" at bounding box center [218, 40] width 73 height 19
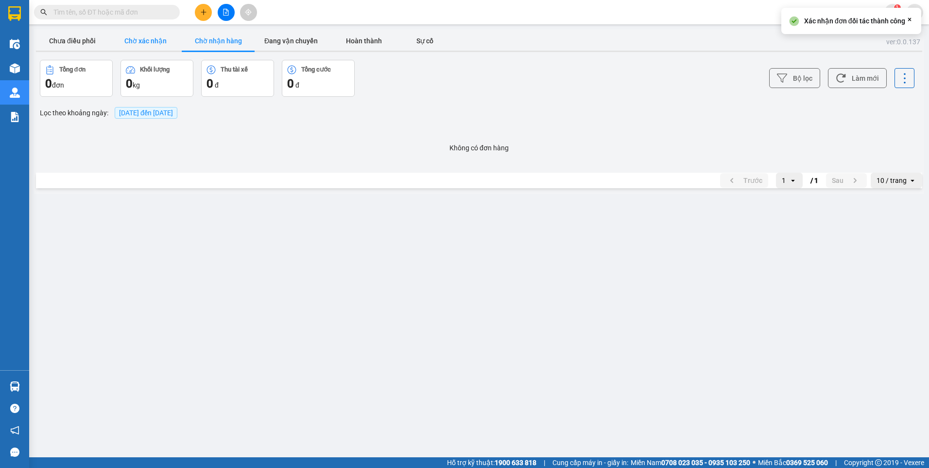
click at [178, 43] on button "Chờ xác nhận" at bounding box center [145, 40] width 73 height 19
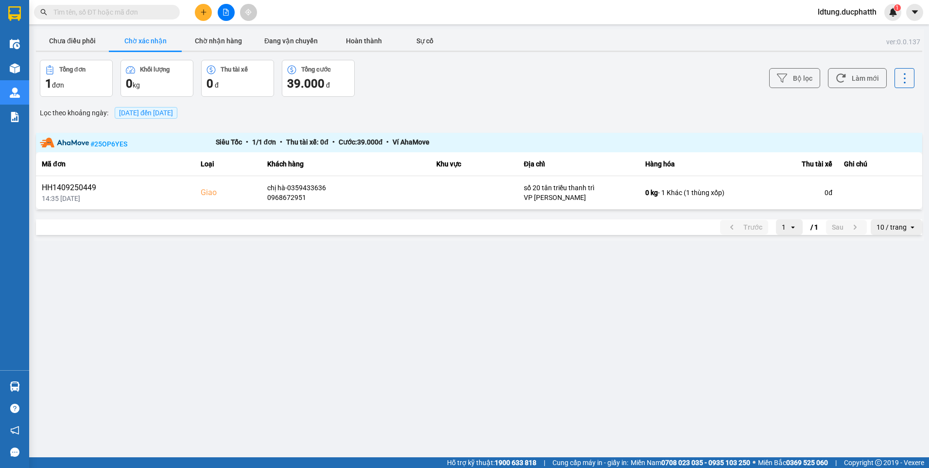
click at [164, 43] on button "Chờ xác nhận" at bounding box center [145, 40] width 73 height 19
click at [852, 75] on button "Làm mới" at bounding box center [857, 78] width 59 height 20
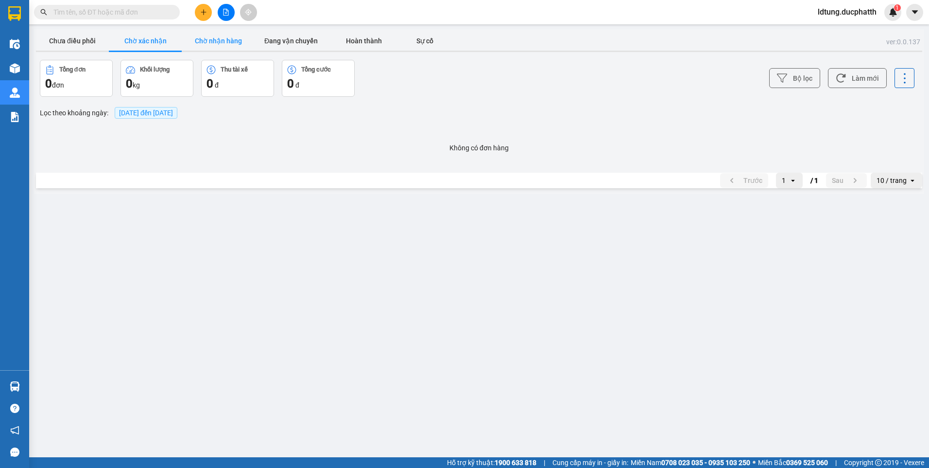
click at [203, 37] on button "Chờ nhận hàng" at bounding box center [218, 40] width 73 height 19
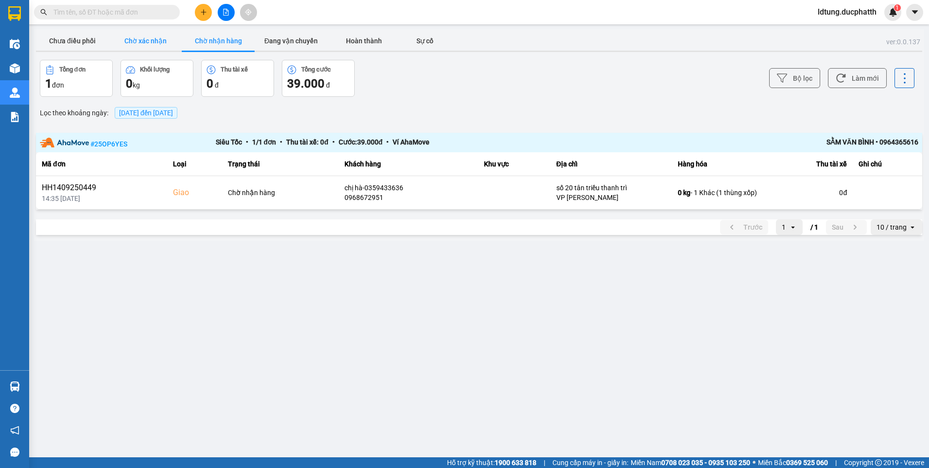
click at [156, 47] on button "Chờ xác nhận" at bounding box center [145, 40] width 73 height 19
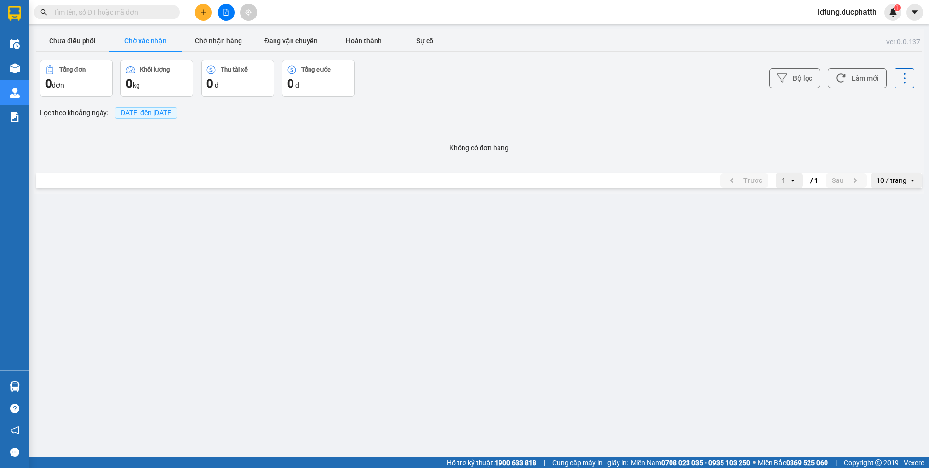
click at [110, 4] on div "Kết quả tìm kiếm ( 0 ) Bộ lọc No Data" at bounding box center [95, 12] width 190 height 17
click at [114, 11] on input "text" at bounding box center [110, 12] width 115 height 11
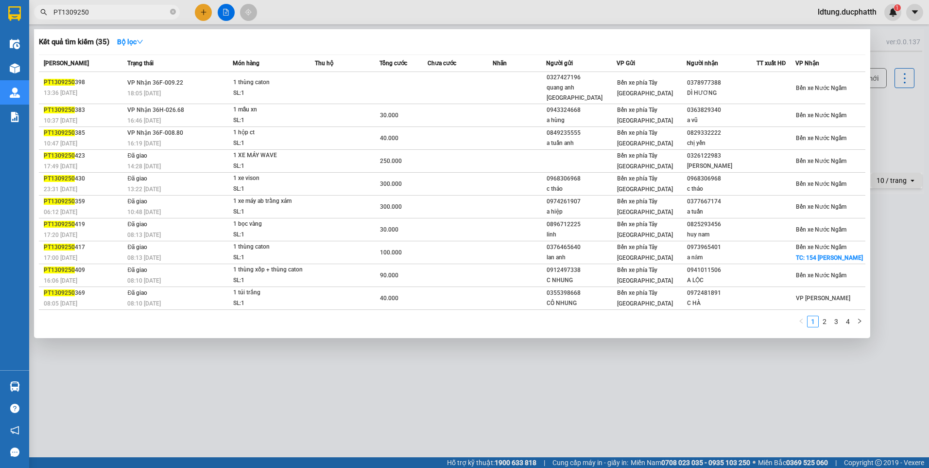
type input "PT1309250"
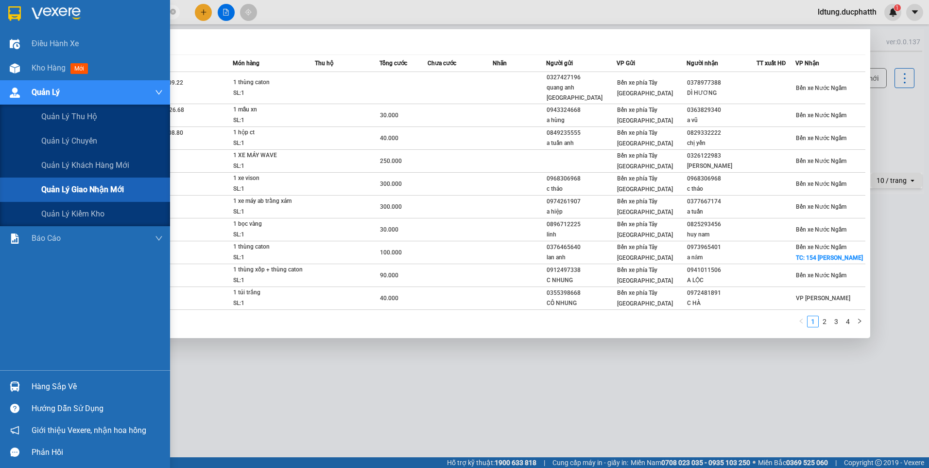
click at [69, 186] on span "Quản lý giao nhận mới" at bounding box center [82, 189] width 83 height 12
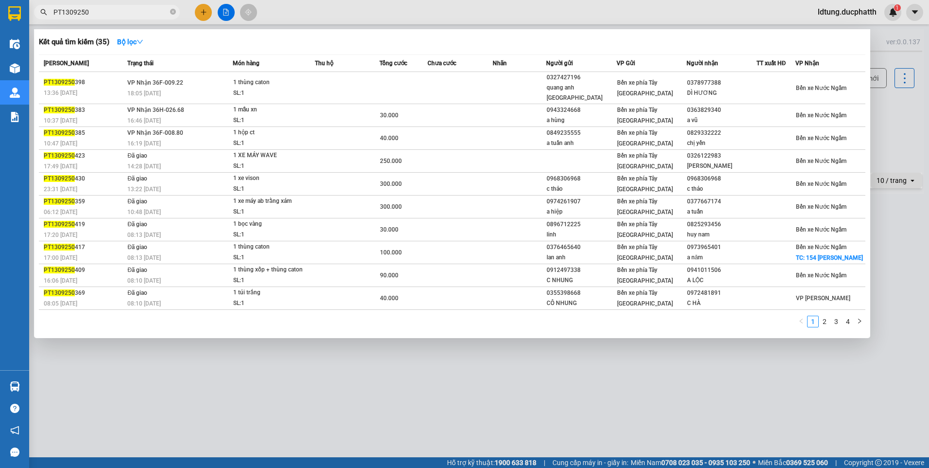
click at [647, 395] on div at bounding box center [464, 234] width 929 height 468
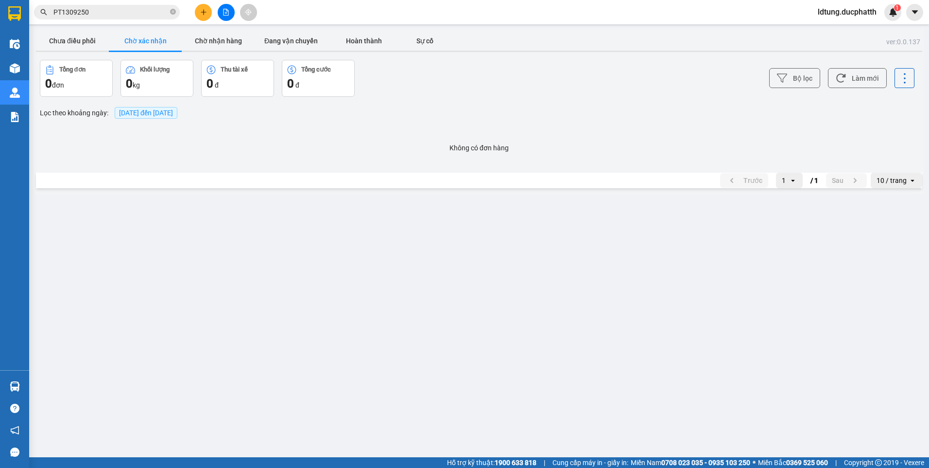
drag, startPoint x: 87, startPoint y: 42, endPoint x: 98, endPoint y: 53, distance: 15.5
click at [87, 43] on button "Chưa điều phối" at bounding box center [72, 40] width 73 height 19
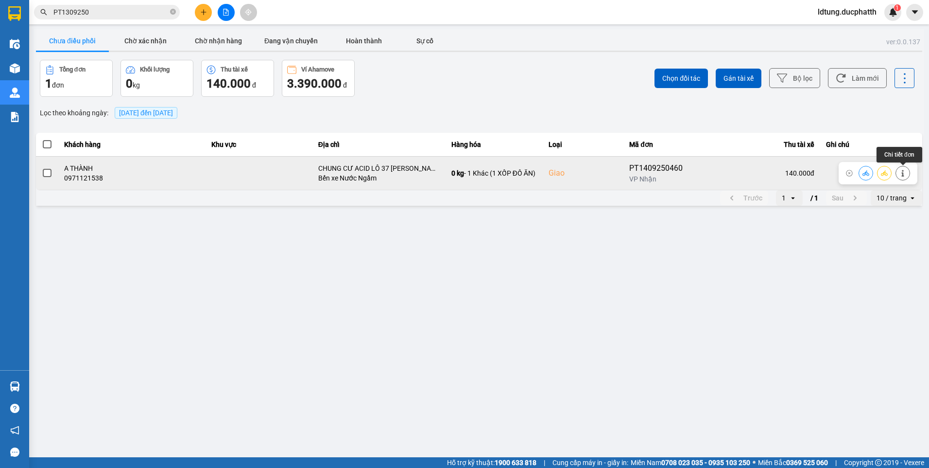
click at [904, 170] on icon at bounding box center [903, 173] width 7 height 7
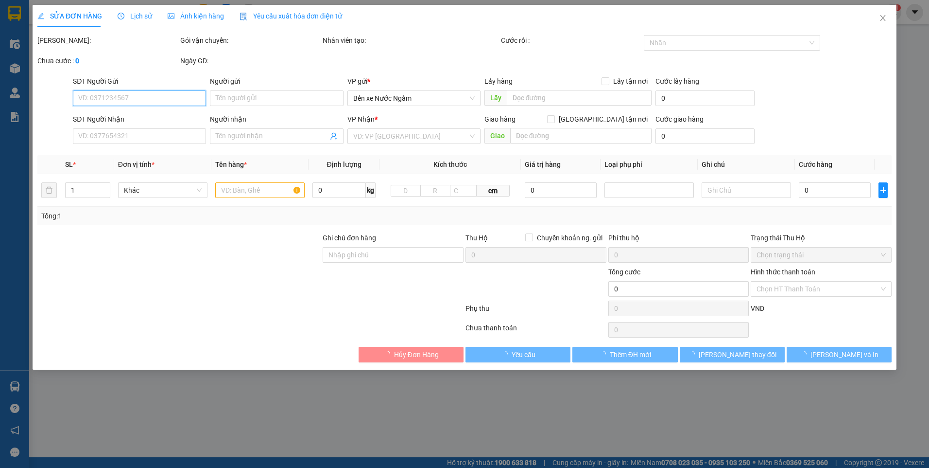
type input "0915245293"
type input "CHÚ VIẸT"
type input "0971121538"
type input "A THÀNH"
checkbox input "true"
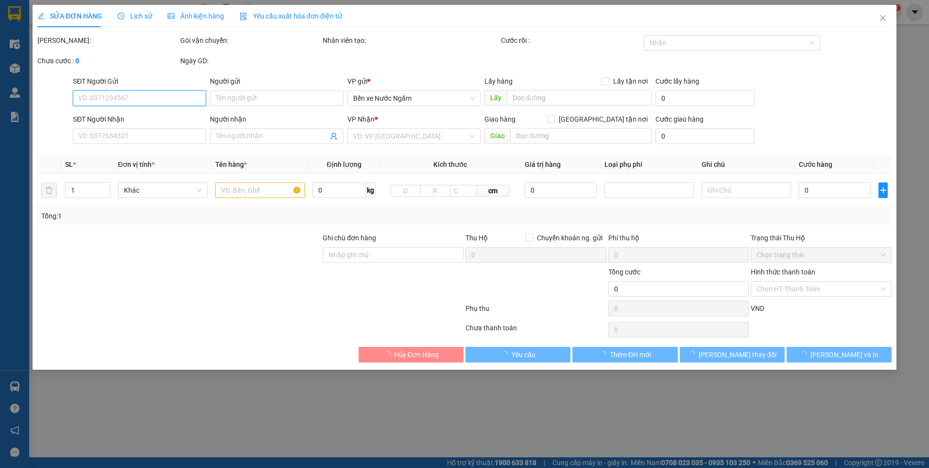
type input "CHUNG CƯ ACID LÔ 37 [PERSON_NAME] NỘI [GEOGRAPHIC_DATA]"
type input "140.000"
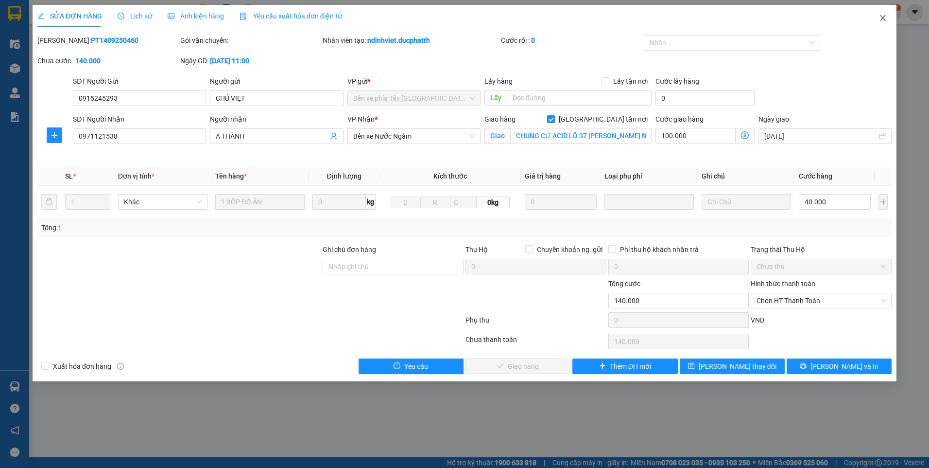
click at [881, 17] on icon "close" at bounding box center [883, 18] width 8 height 8
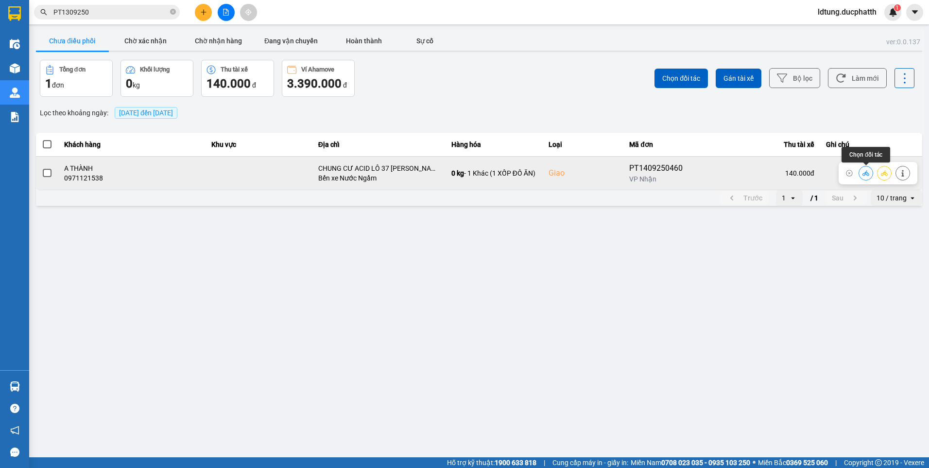
click at [862, 171] on button at bounding box center [866, 172] width 14 height 17
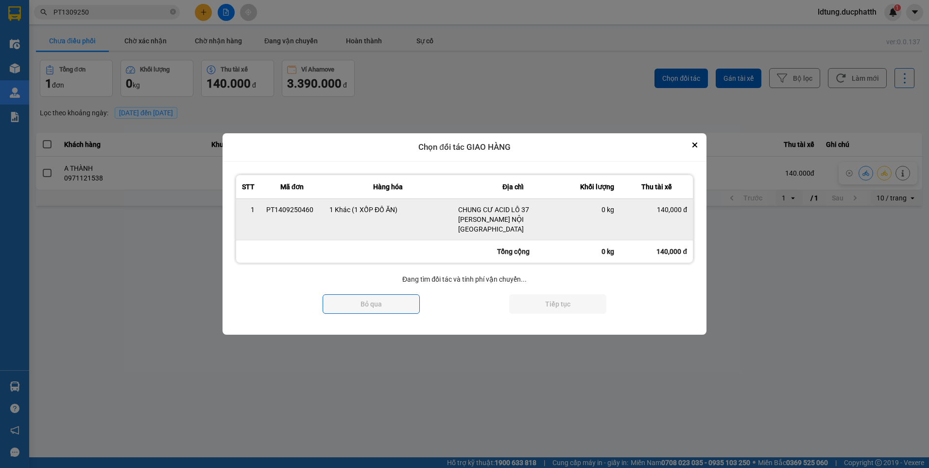
click at [524, 231] on td "CHUNG CƯ ACID LÔ 37 [PERSON_NAME] NỘI [GEOGRAPHIC_DATA]" at bounding box center [512, 218] width 121 height 41
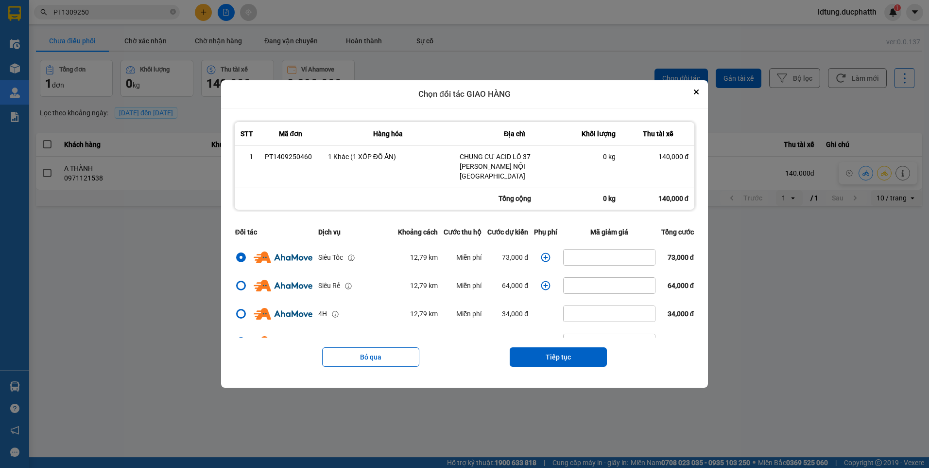
click at [541, 253] on icon "dialog" at bounding box center [546, 257] width 10 height 10
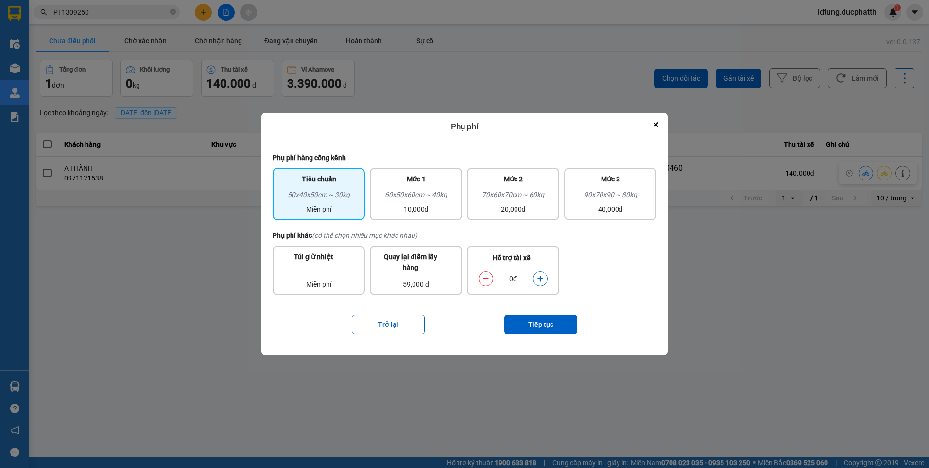
click at [542, 253] on div "Hỗ trợ tài xế" at bounding box center [513, 260] width 79 height 17
drag, startPoint x: 541, startPoint y: 253, endPoint x: 524, endPoint y: 278, distance: 30.5
click at [524, 278] on div "0đ" at bounding box center [513, 278] width 40 height 11
click at [516, 277] on div "0đ" at bounding box center [513, 278] width 40 height 11
click at [514, 280] on div "0đ" at bounding box center [513, 278] width 40 height 11
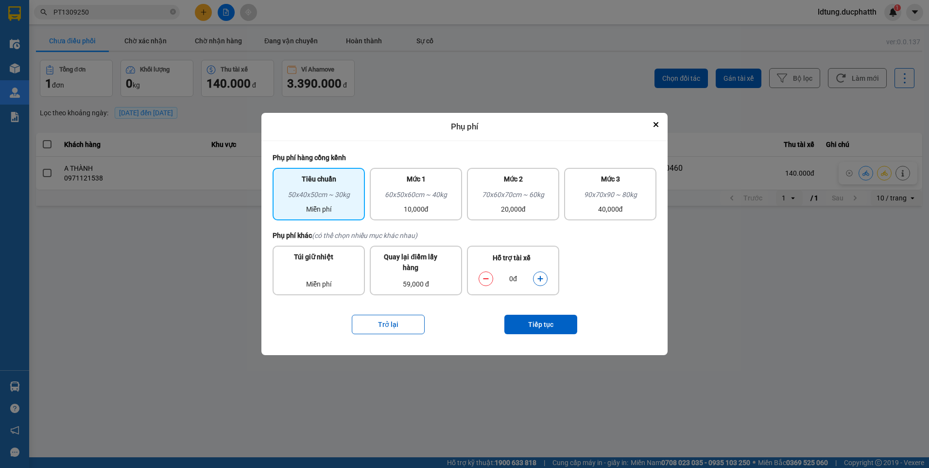
click at [540, 274] on button "dialog" at bounding box center [541, 278] width 14 height 17
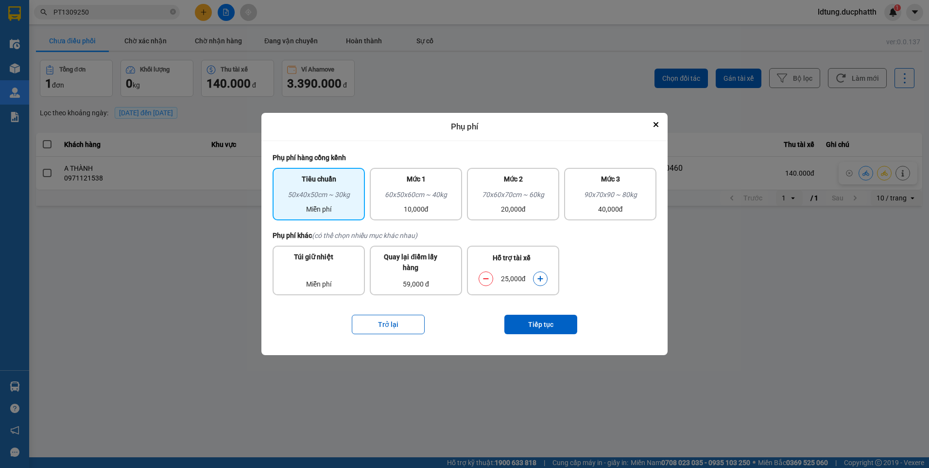
click at [540, 274] on button "dialog" at bounding box center [541, 278] width 14 height 17
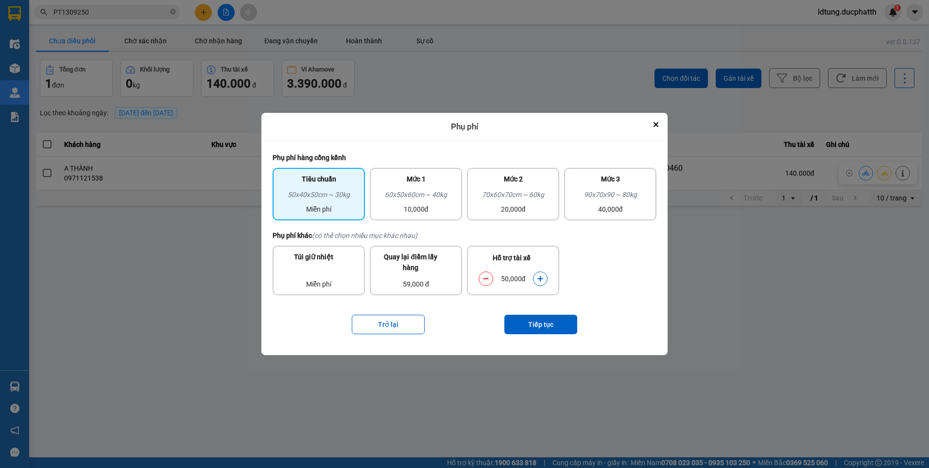
click at [540, 274] on button "dialog" at bounding box center [541, 278] width 14 height 17
click at [519, 321] on button "Tiếp tục" at bounding box center [540, 323] width 73 height 19
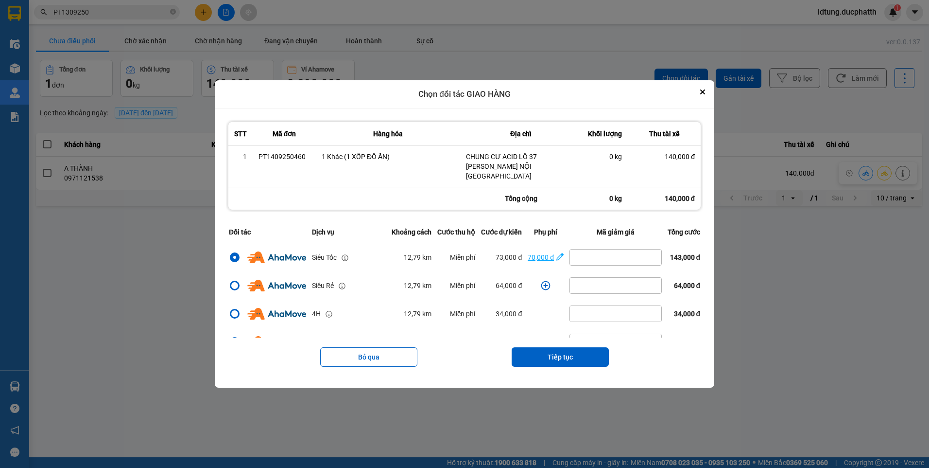
click at [556, 254] on icon "dialog" at bounding box center [559, 256] width 7 height 7
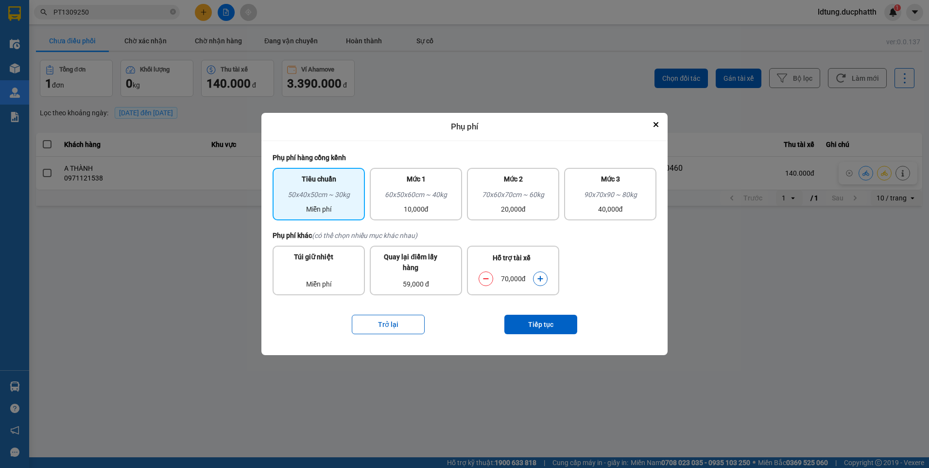
click at [485, 280] on icon "dialog" at bounding box center [486, 278] width 7 height 7
click at [537, 319] on button "Tiếp tục" at bounding box center [540, 323] width 73 height 19
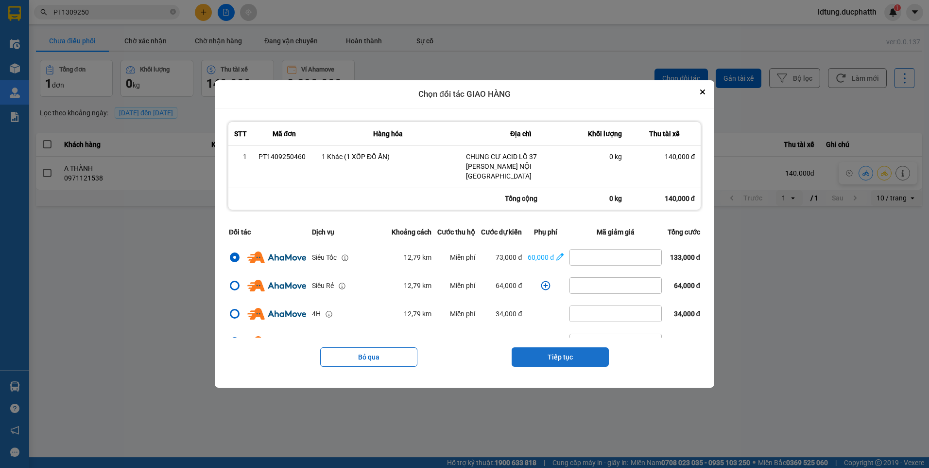
click at [554, 350] on button "Tiếp tục" at bounding box center [560, 356] width 97 height 19
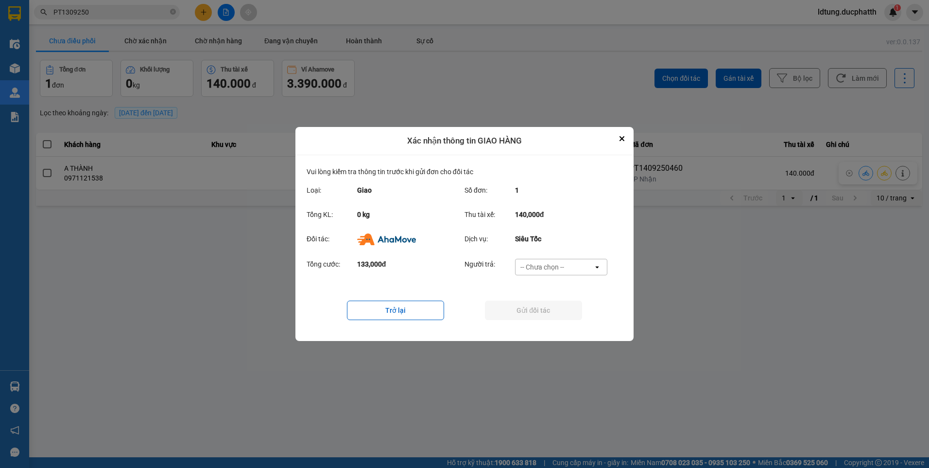
click at [555, 270] on div "-- Chưa chọn --" at bounding box center [542, 267] width 44 height 10
click at [562, 292] on div "Khách hàng" at bounding box center [561, 287] width 92 height 17
click at [555, 307] on button "Gửi đối tác" at bounding box center [533, 309] width 97 height 19
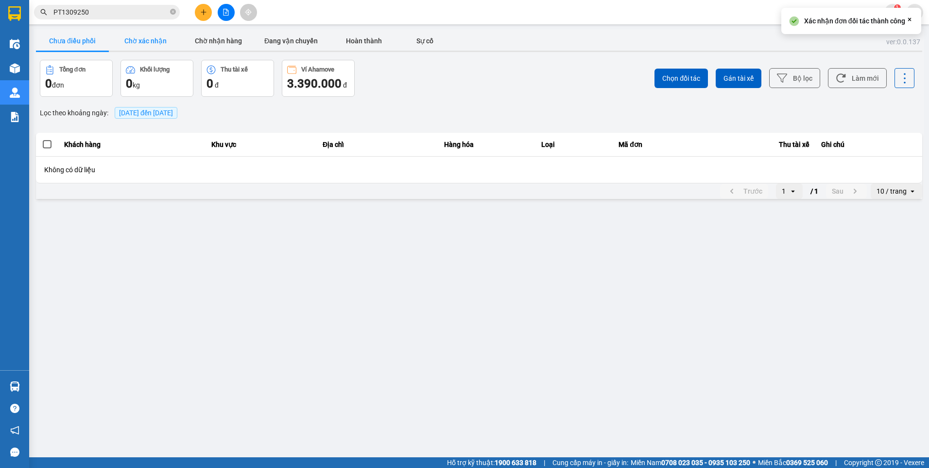
click at [158, 43] on button "Chờ xác nhận" at bounding box center [145, 40] width 73 height 19
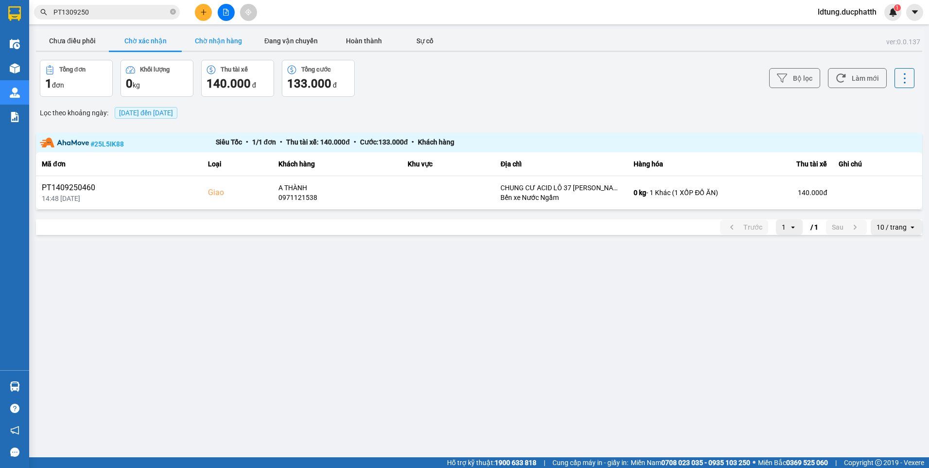
click at [247, 48] on button "Chờ nhận hàng" at bounding box center [218, 40] width 73 height 19
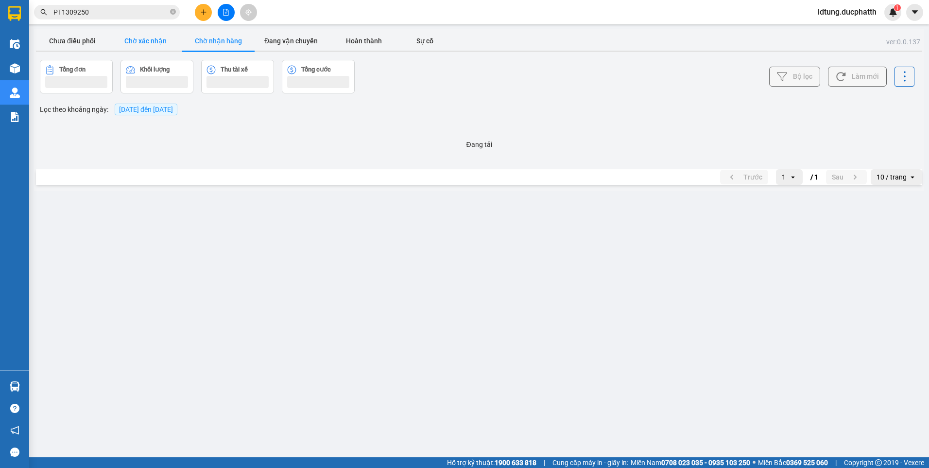
click at [165, 46] on button "Chờ xác nhận" at bounding box center [145, 40] width 73 height 19
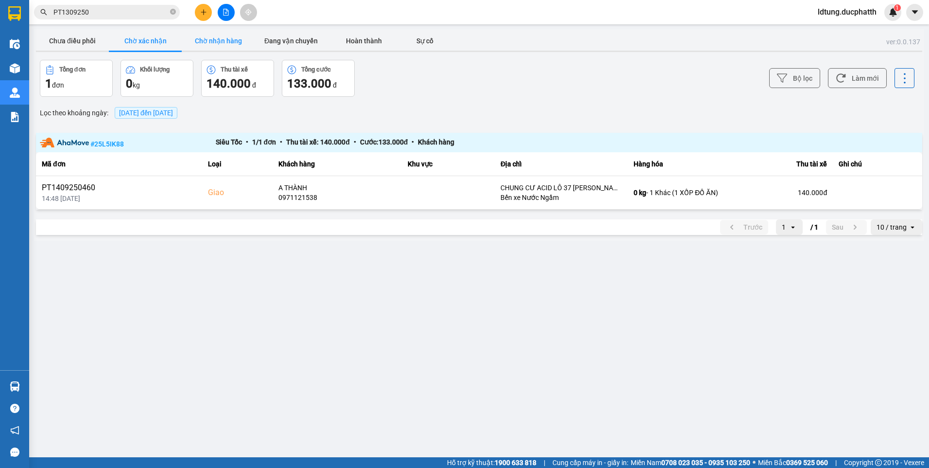
click at [187, 43] on button "Chờ nhận hàng" at bounding box center [218, 40] width 73 height 19
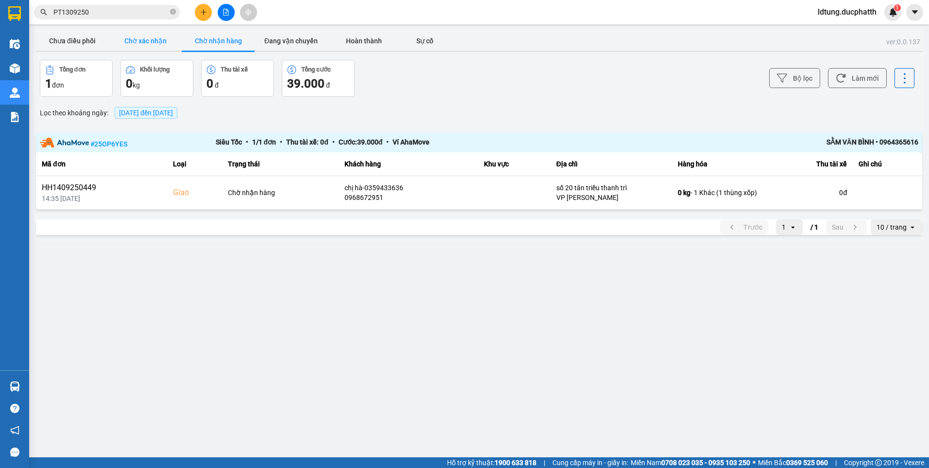
click at [157, 48] on button "Chờ xác nhận" at bounding box center [145, 40] width 73 height 19
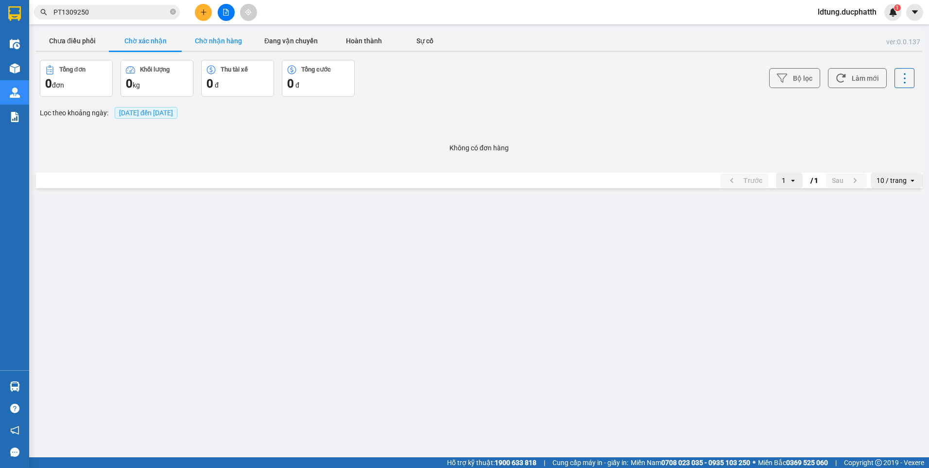
click at [184, 48] on button "Chờ nhận hàng" at bounding box center [218, 40] width 73 height 19
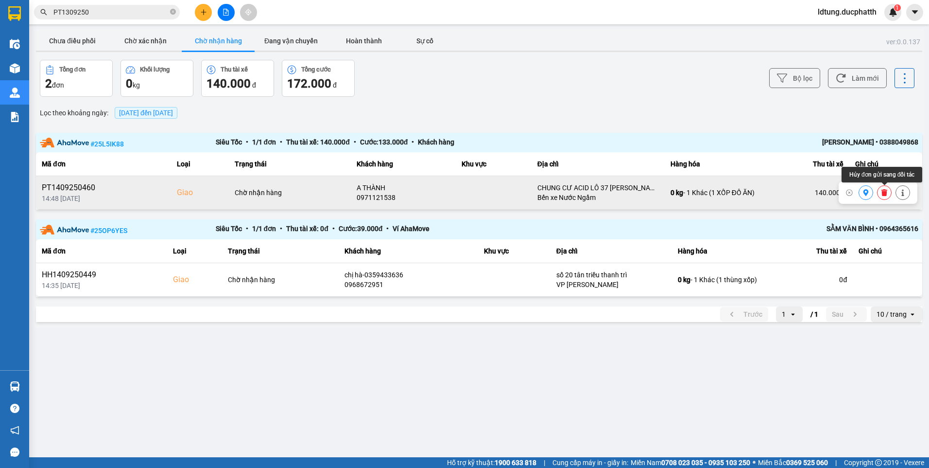
click at [881, 192] on icon at bounding box center [884, 192] width 7 height 7
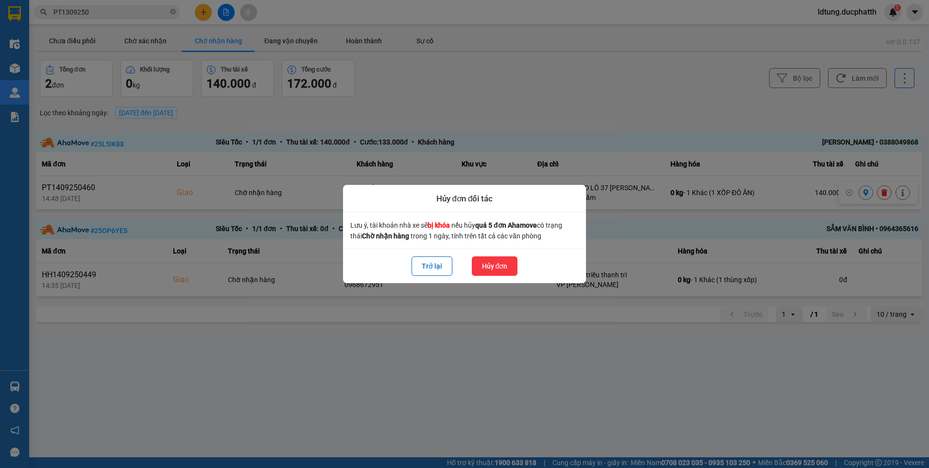
drag, startPoint x: 493, startPoint y: 267, endPoint x: 489, endPoint y: 263, distance: 5.2
click at [493, 267] on button "Hủy đơn" at bounding box center [495, 265] width 46 height 19
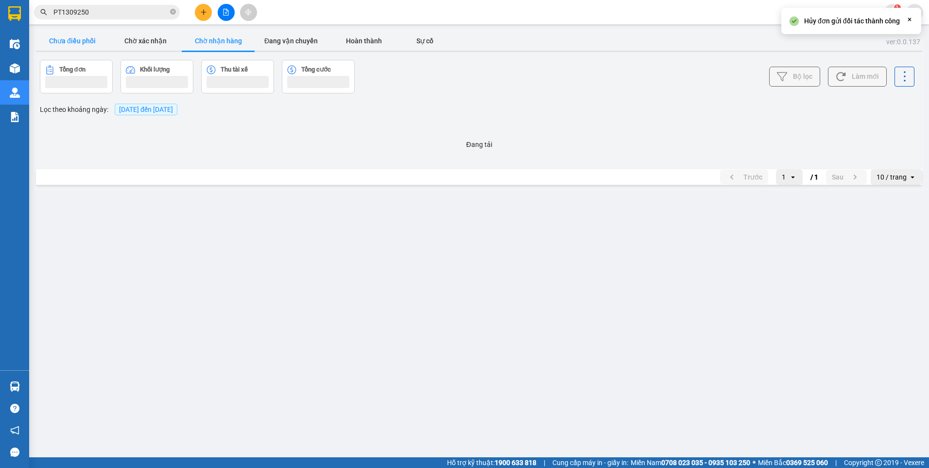
click at [56, 37] on button "Chưa điều phối" at bounding box center [72, 40] width 73 height 19
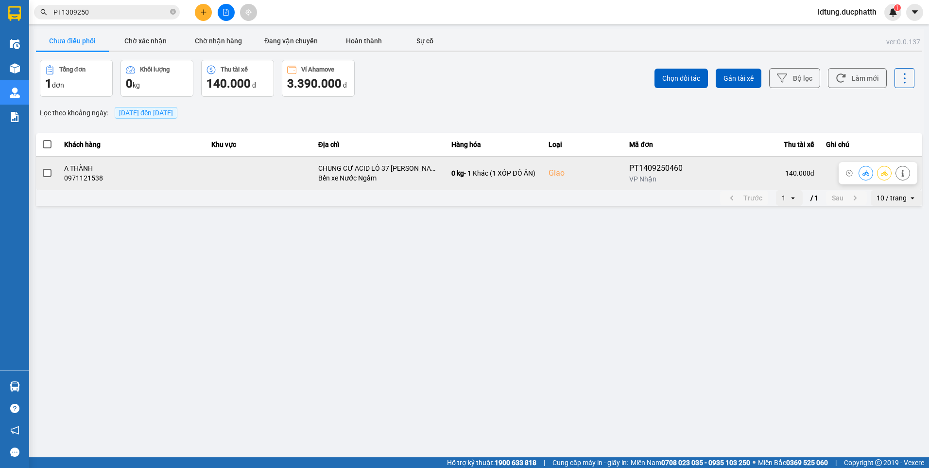
click at [52, 173] on label at bounding box center [47, 173] width 11 height 11
click at [42, 168] on input "checkbox" at bounding box center [42, 168] width 0 height 0
click at [868, 174] on icon at bounding box center [866, 173] width 7 height 7
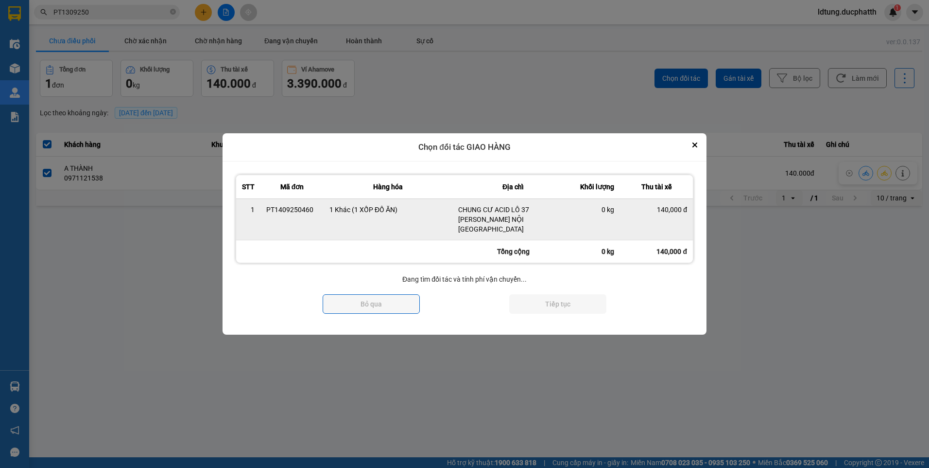
click at [649, 209] on div "140,000 đ" at bounding box center [656, 210] width 61 height 10
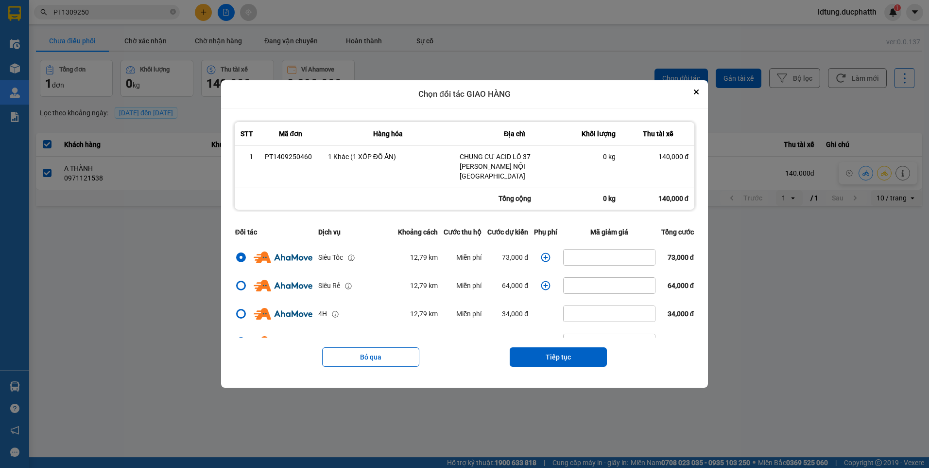
click at [541, 254] on icon "dialog" at bounding box center [546, 257] width 10 height 10
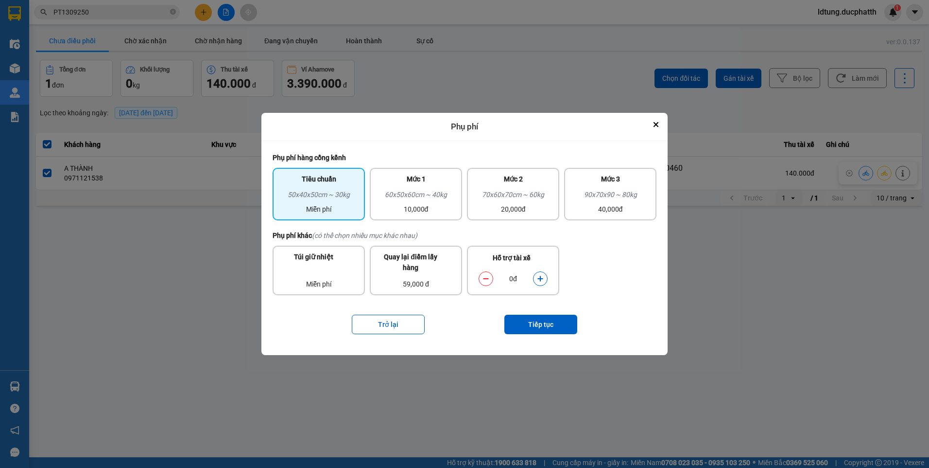
click at [540, 273] on button "dialog" at bounding box center [541, 278] width 14 height 17
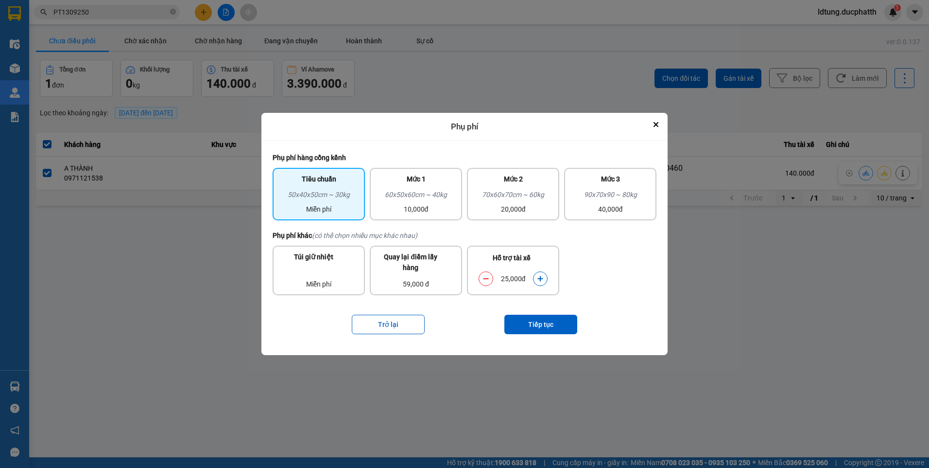
click at [540, 273] on button "dialog" at bounding box center [541, 278] width 14 height 17
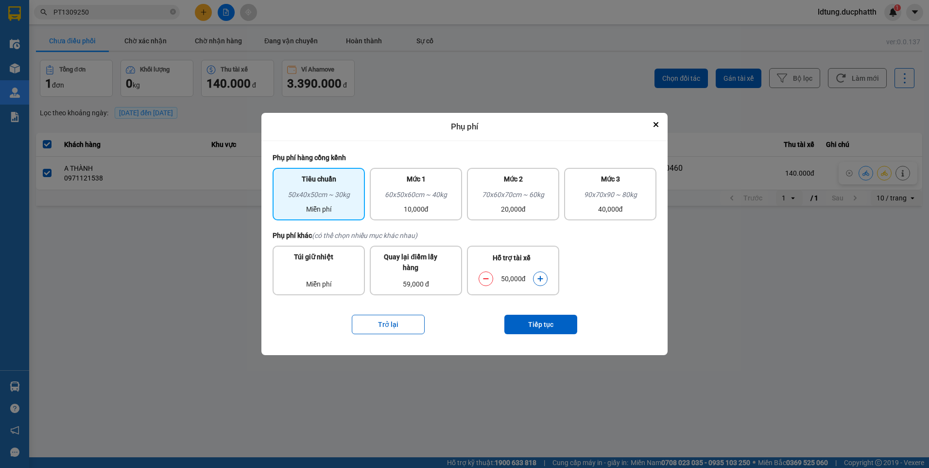
click at [535, 281] on button "dialog" at bounding box center [541, 278] width 14 height 17
click at [531, 320] on button "Tiếp tục" at bounding box center [540, 323] width 73 height 19
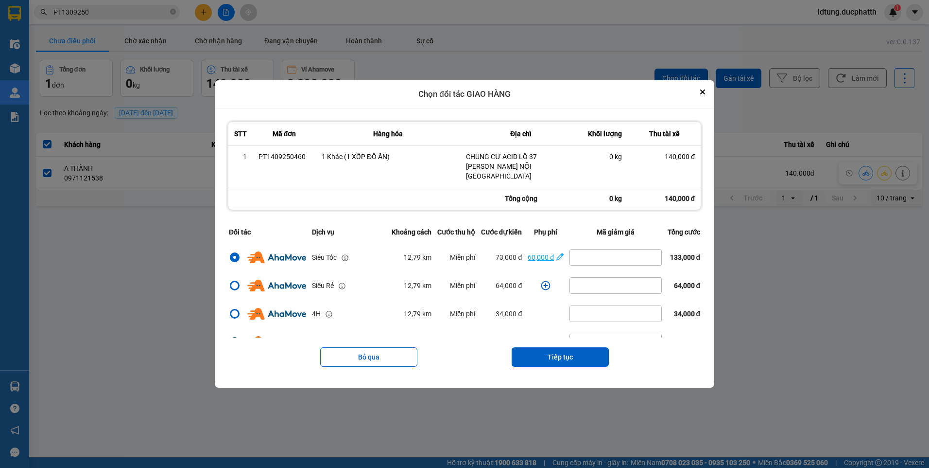
click at [556, 252] on icon "dialog" at bounding box center [559, 257] width 7 height 10
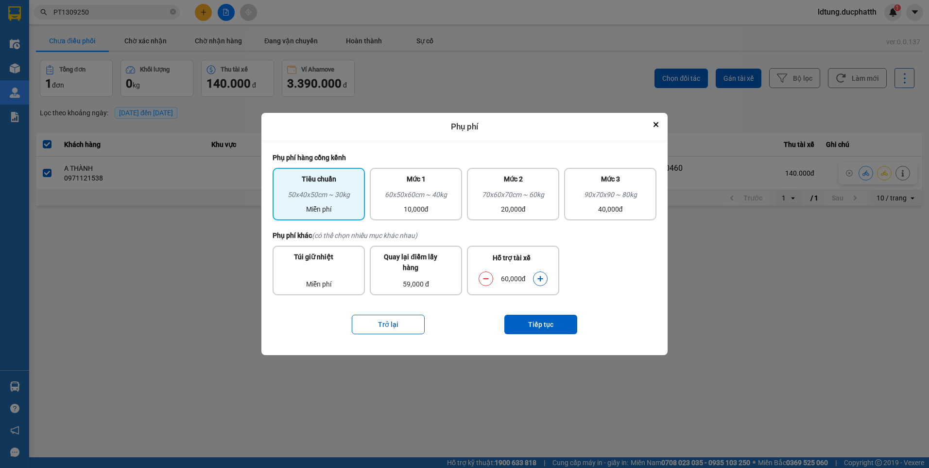
drag, startPoint x: 544, startPoint y: 278, endPoint x: 545, endPoint y: 332, distance: 54.0
click at [544, 279] on button "dialog" at bounding box center [541, 278] width 14 height 17
click at [544, 320] on button "Tiếp tục" at bounding box center [540, 323] width 73 height 19
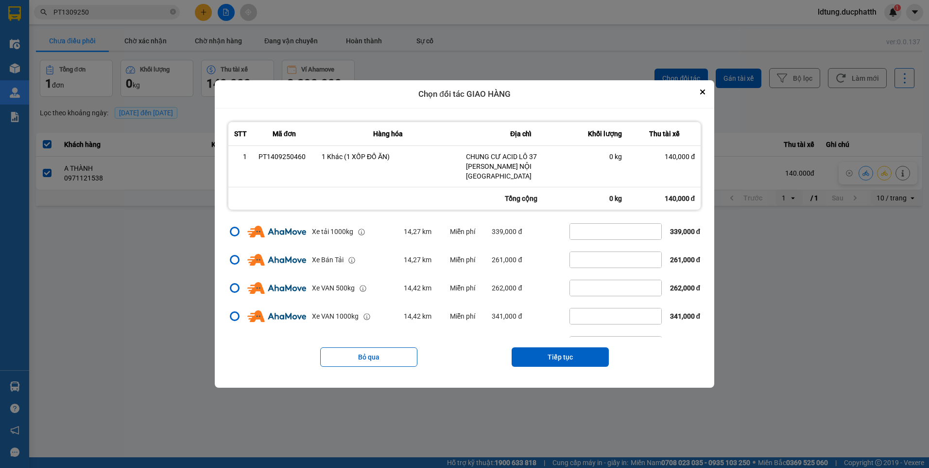
scroll to position [194, 0]
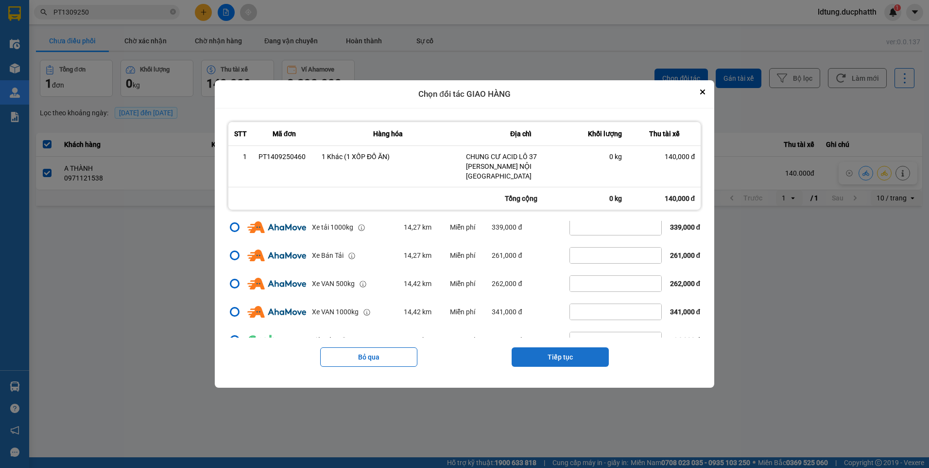
click at [554, 347] on button "Tiếp tục" at bounding box center [560, 356] width 97 height 19
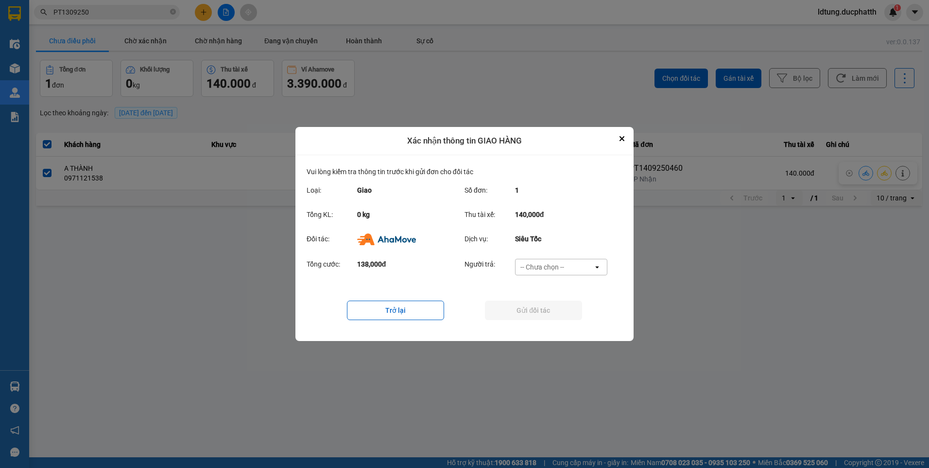
click at [563, 268] on div "-- Chưa chọn --" at bounding box center [542, 267] width 44 height 10
click at [570, 322] on div "Ví Ahamove" at bounding box center [561, 322] width 92 height 17
click at [569, 268] on div "Ví Ahamove" at bounding box center [555, 267] width 78 height 16
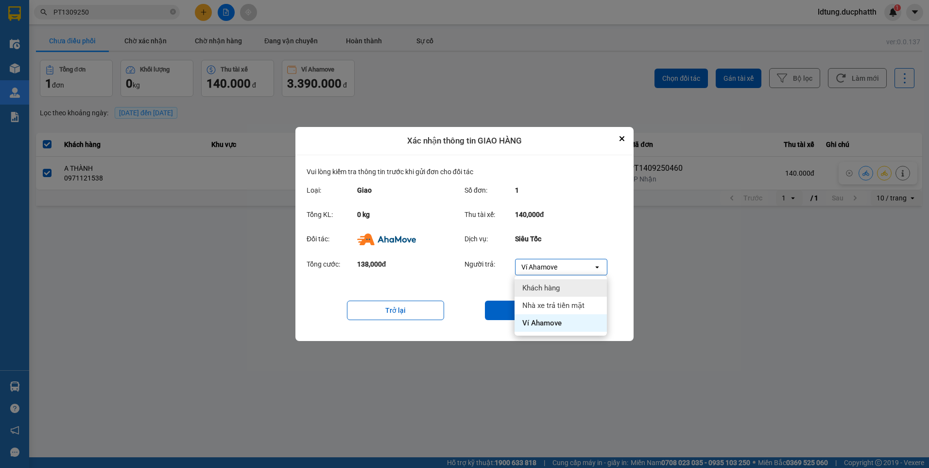
click at [500, 283] on div "Tổng cước: 138,000đ Người trả: Ví Ahamove open" at bounding box center [465, 270] width 316 height 30
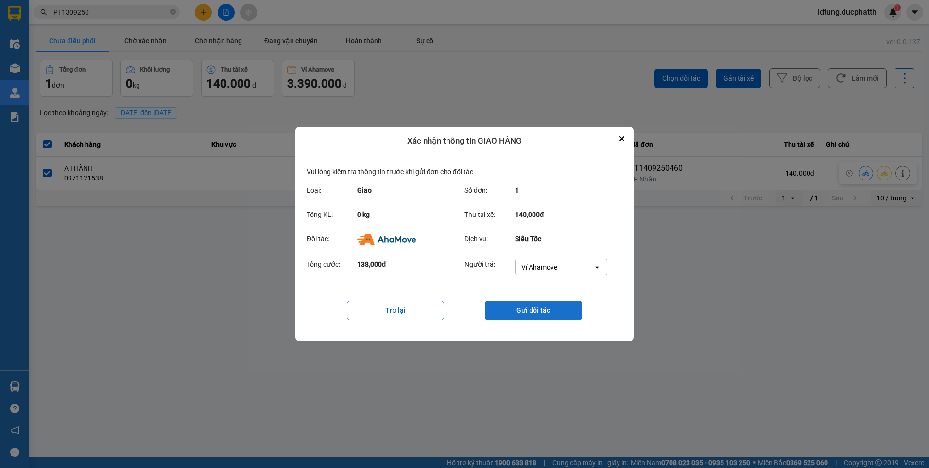
click at [509, 311] on button "Gửi đối tác" at bounding box center [533, 309] width 97 height 19
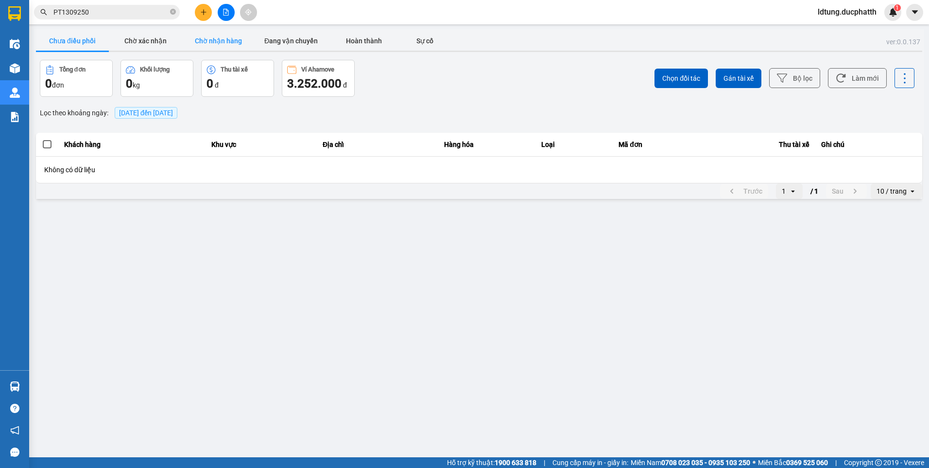
click at [221, 42] on button "Chờ nhận hàng" at bounding box center [218, 40] width 73 height 19
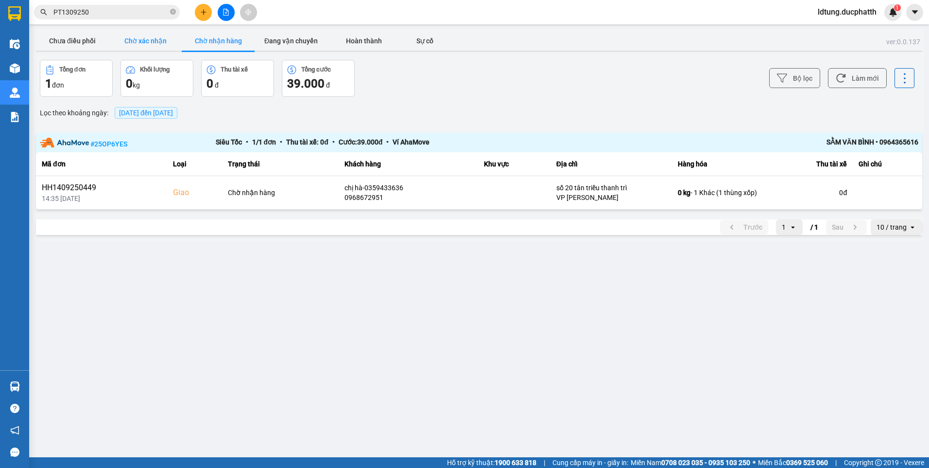
click at [156, 43] on button "Chờ xác nhận" at bounding box center [145, 40] width 73 height 19
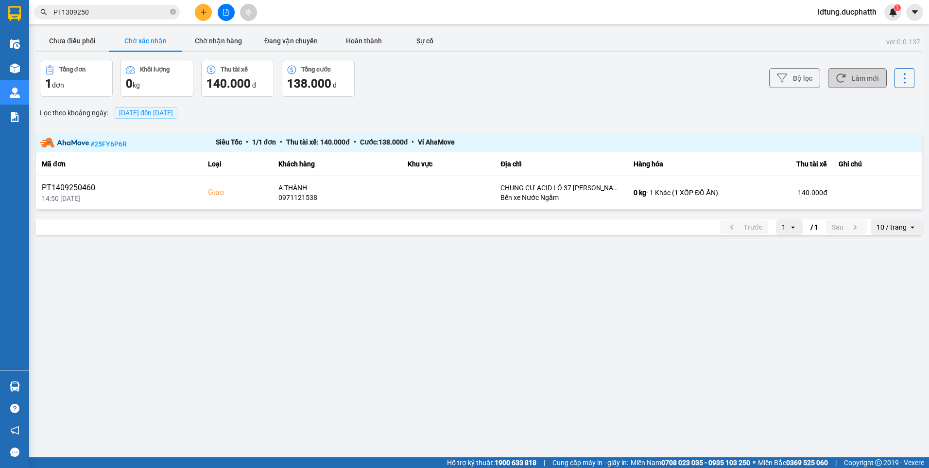
click at [846, 79] on icon at bounding box center [841, 78] width 10 height 10
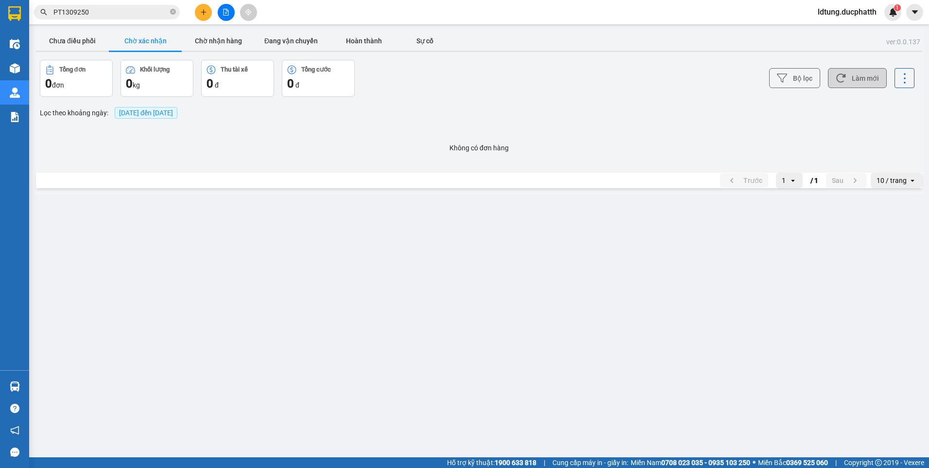
click at [846, 79] on icon at bounding box center [841, 78] width 10 height 10
click at [227, 46] on button "Chờ nhận hàng" at bounding box center [218, 40] width 73 height 19
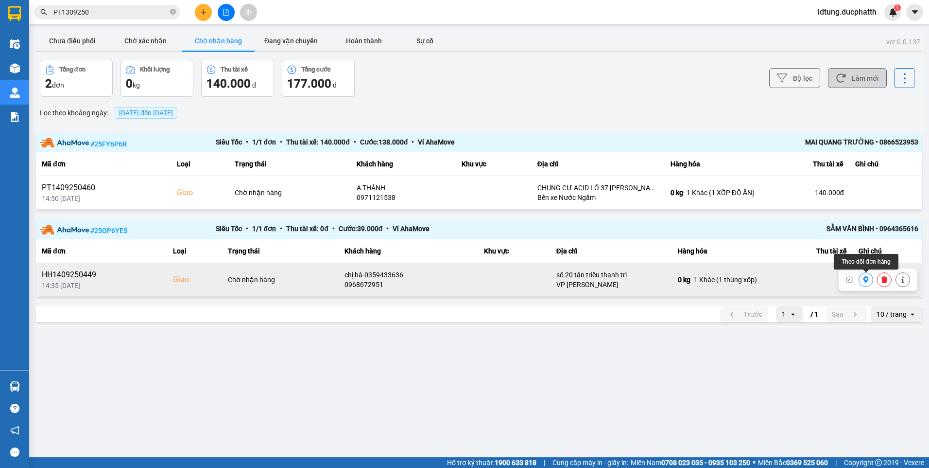
click at [869, 280] on icon at bounding box center [866, 279] width 7 height 7
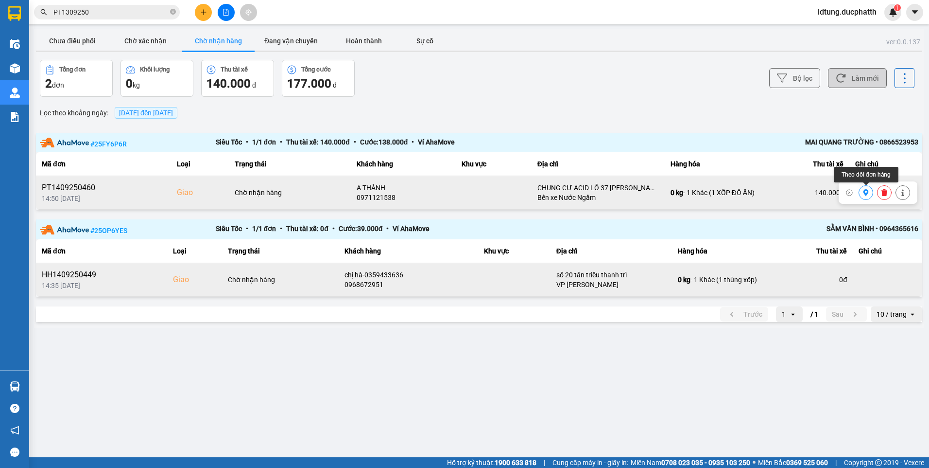
click at [864, 195] on icon at bounding box center [866, 192] width 7 height 7
click at [161, 35] on button "Chờ xác nhận" at bounding box center [145, 40] width 73 height 19
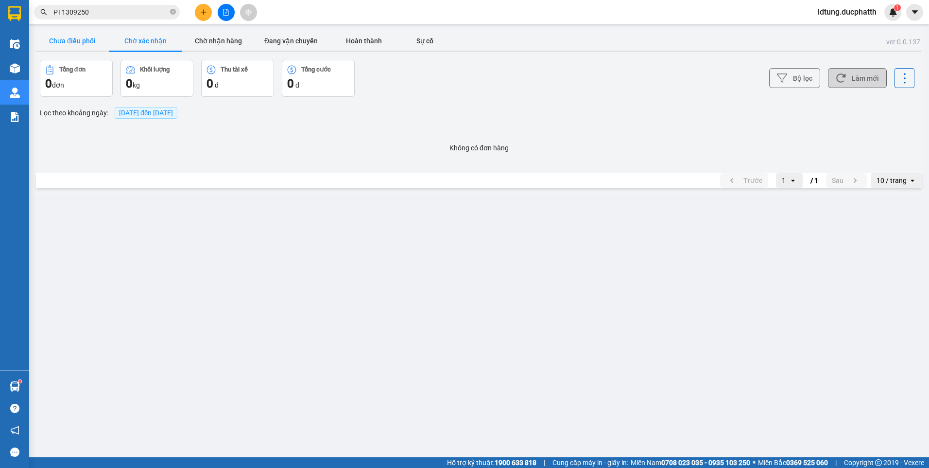
click at [88, 39] on button "Chưa điều phối" at bounding box center [72, 40] width 73 height 19
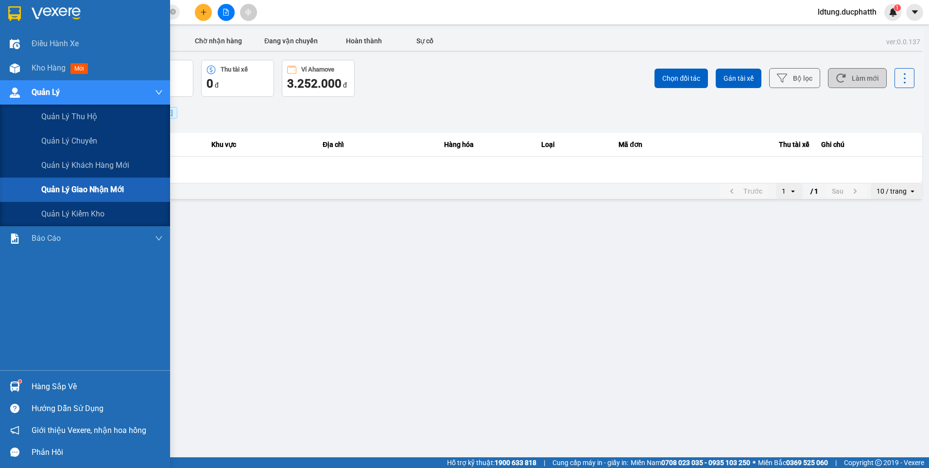
click at [112, 184] on span "Quản lý giao nhận mới" at bounding box center [82, 189] width 83 height 12
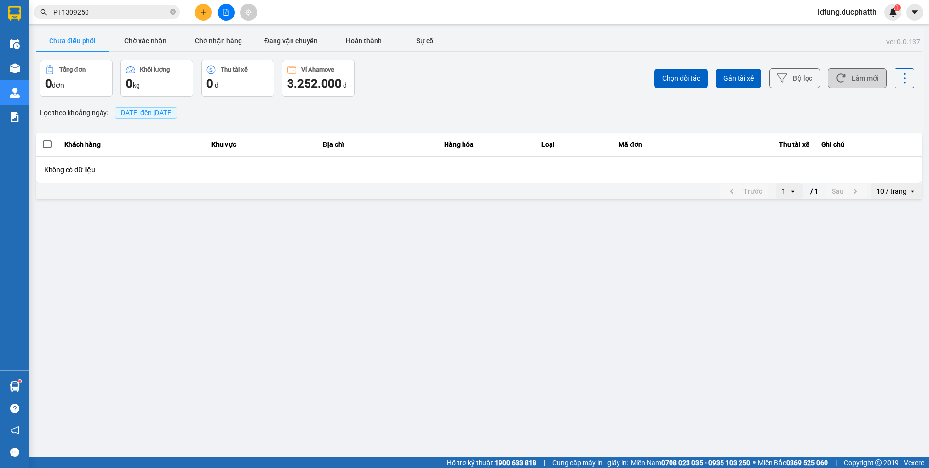
click at [79, 37] on button "Chưa điều phối" at bounding box center [72, 40] width 73 height 19
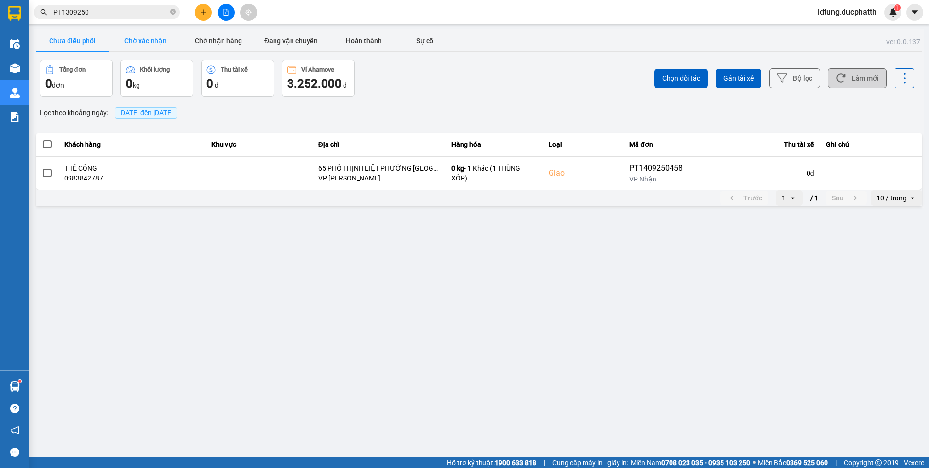
click at [137, 35] on button "Chờ xác nhận" at bounding box center [145, 40] width 73 height 19
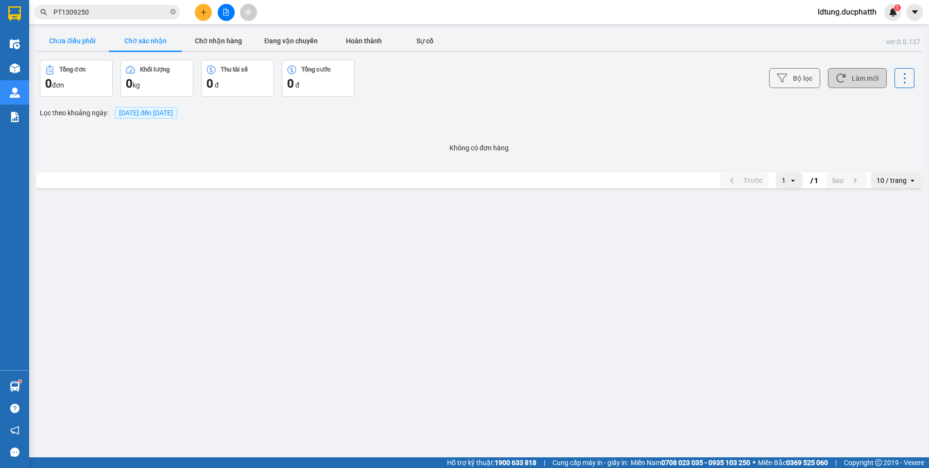
click at [84, 38] on button "Chưa điều phối" at bounding box center [72, 40] width 73 height 19
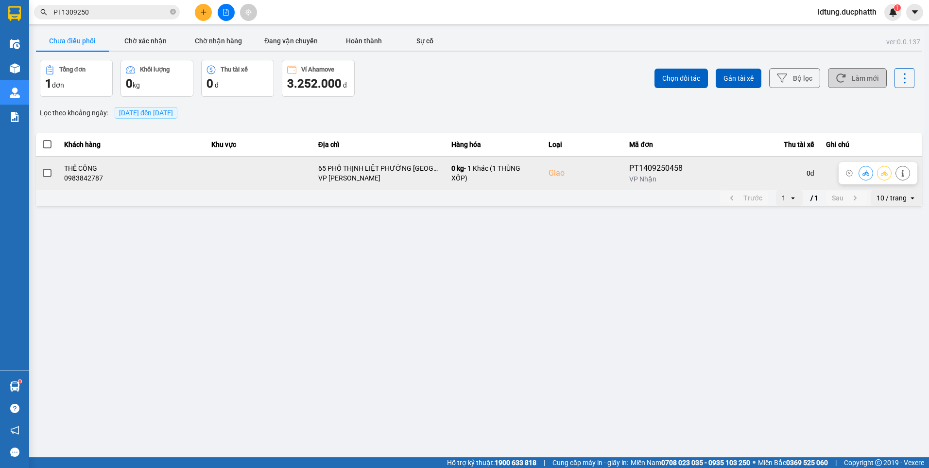
click at [903, 171] on icon at bounding box center [902, 173] width 2 height 7
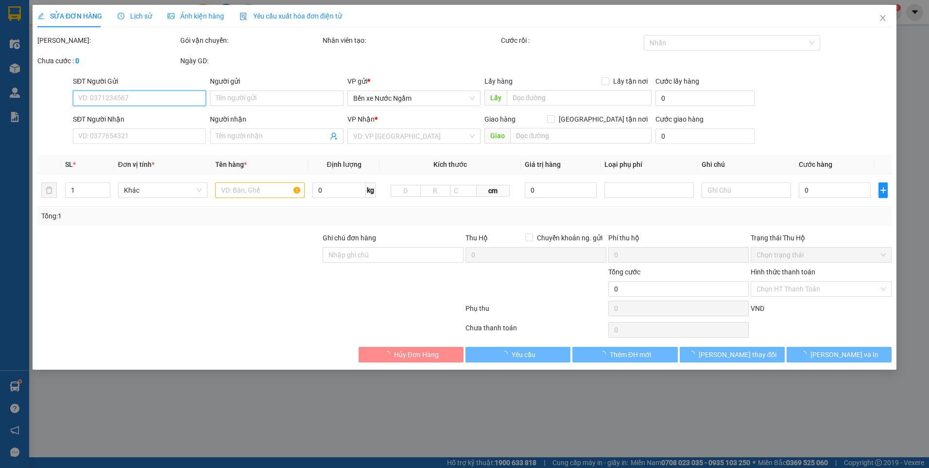
type input "0824421588"
type input "A MẠNH"
type input "0983842787"
type input "THẾ CÔNG"
checkbox input "true"
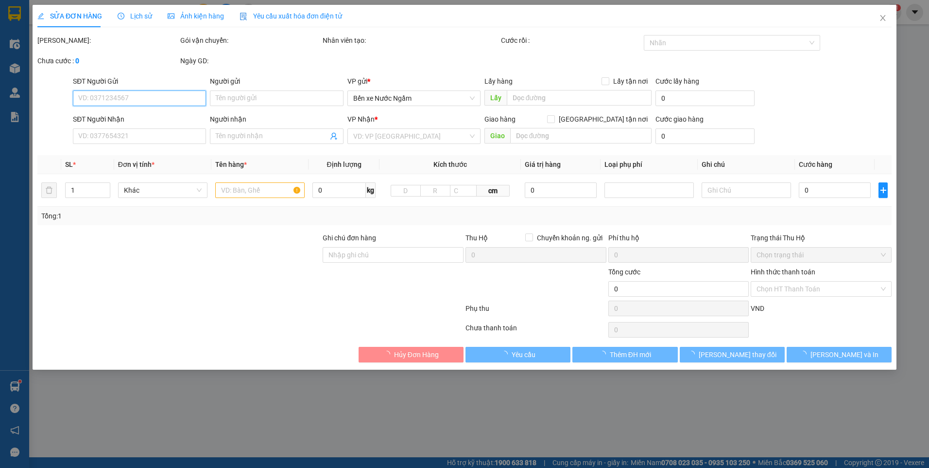
type input "65 PHỐ THỊNH LIỆT PHƯỜNG [GEOGRAPHIC_DATA]"
type input "60.000"
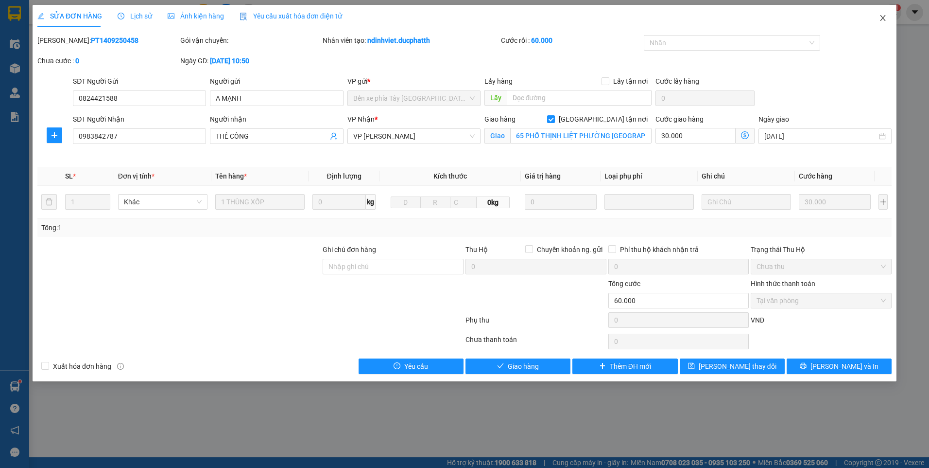
click at [884, 21] on icon "close" at bounding box center [883, 18] width 8 height 8
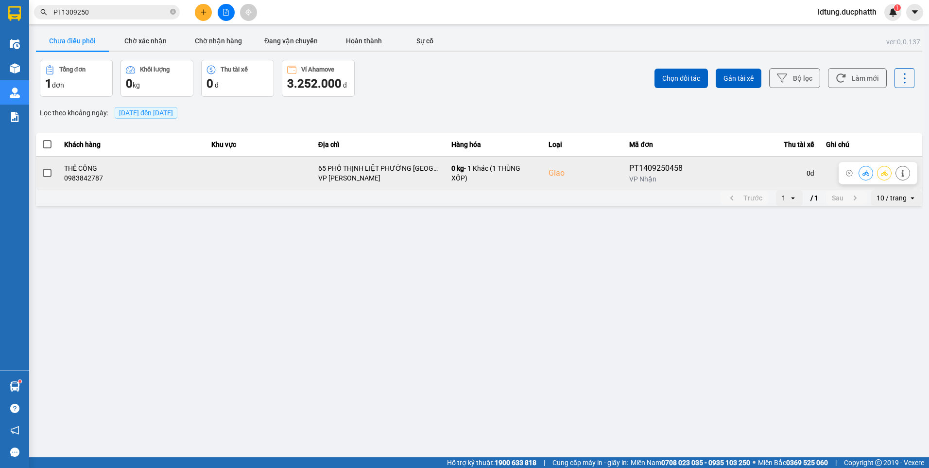
click at [861, 173] on button at bounding box center [866, 172] width 14 height 17
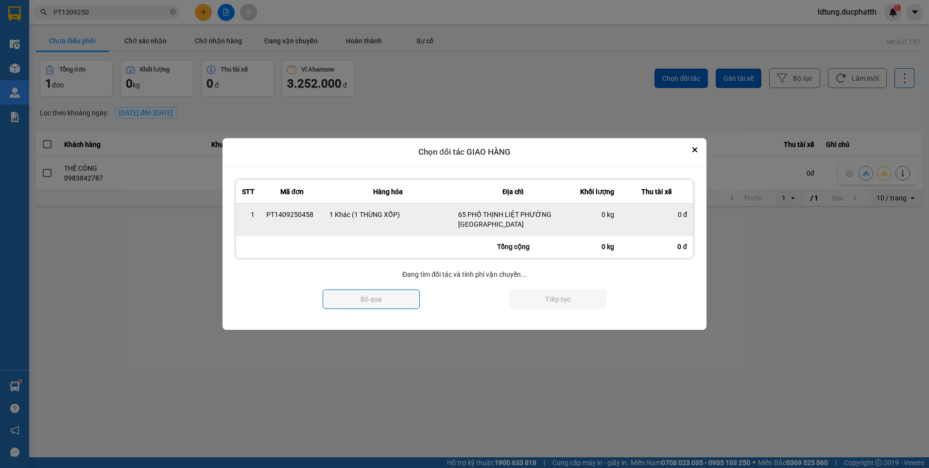
click at [606, 218] on div "0 kg" at bounding box center [597, 214] width 35 height 10
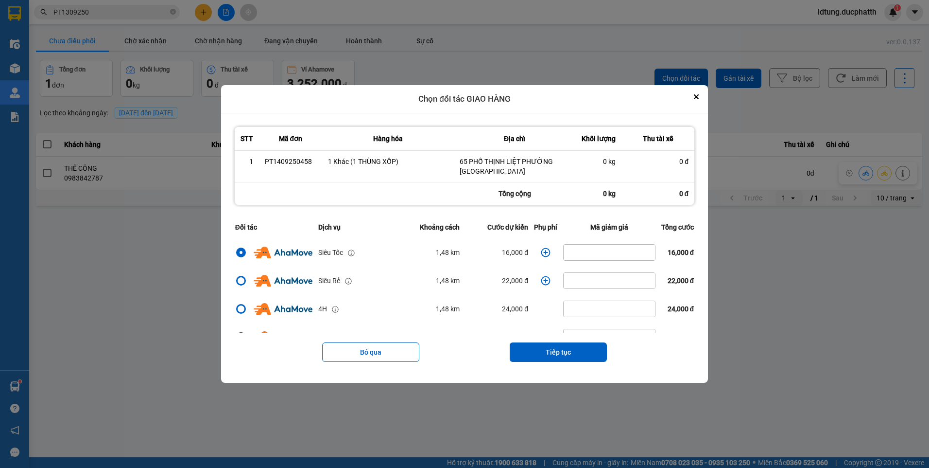
click at [534, 223] on th "Phụ phí" at bounding box center [545, 227] width 29 height 22
click at [699, 96] on icon "Close" at bounding box center [696, 96] width 5 height 5
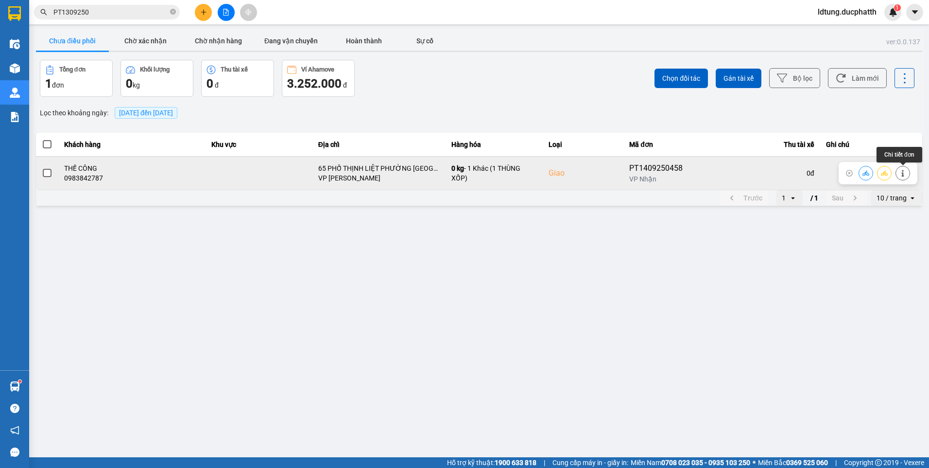
click at [897, 173] on button at bounding box center [903, 172] width 14 height 17
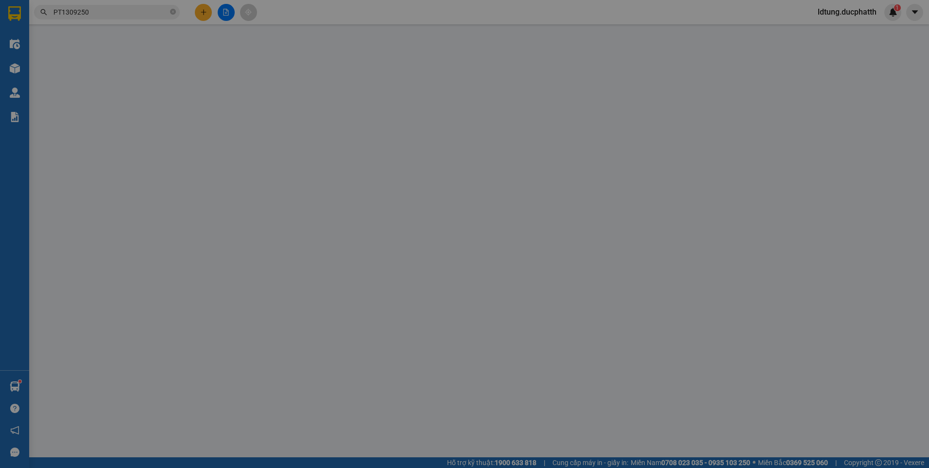
type input "0824421588"
type input "A MẠNH"
type input "0983842787"
type input "THẾ CÔNG"
checkbox input "true"
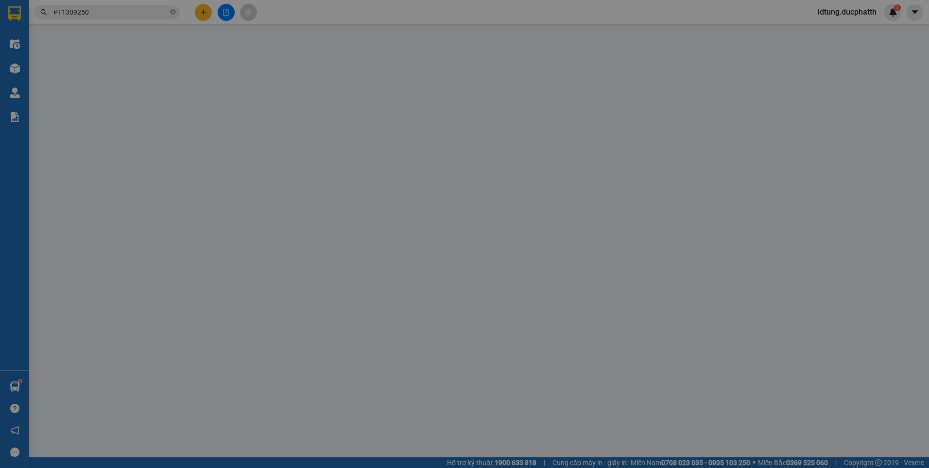
type input "65 PHỐ THỊNH LIỆT PHƯỜNG [GEOGRAPHIC_DATA]"
type input "60.000"
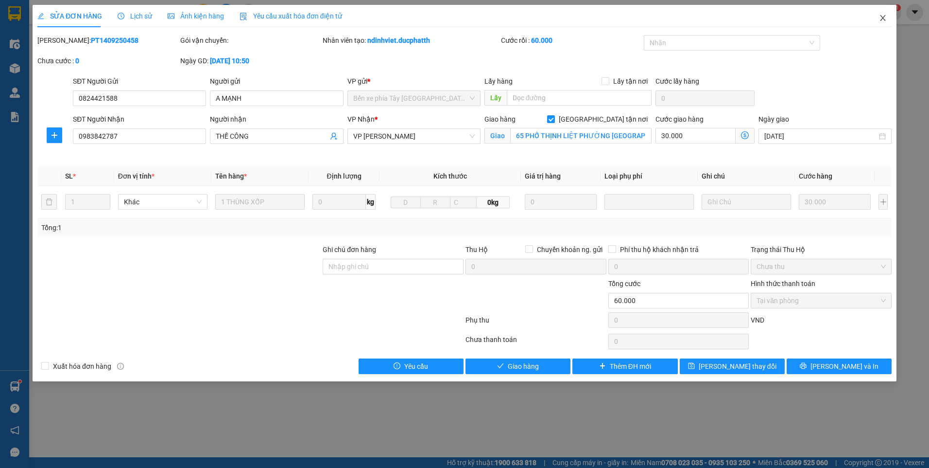
click at [883, 16] on icon "close" at bounding box center [883, 18] width 8 height 8
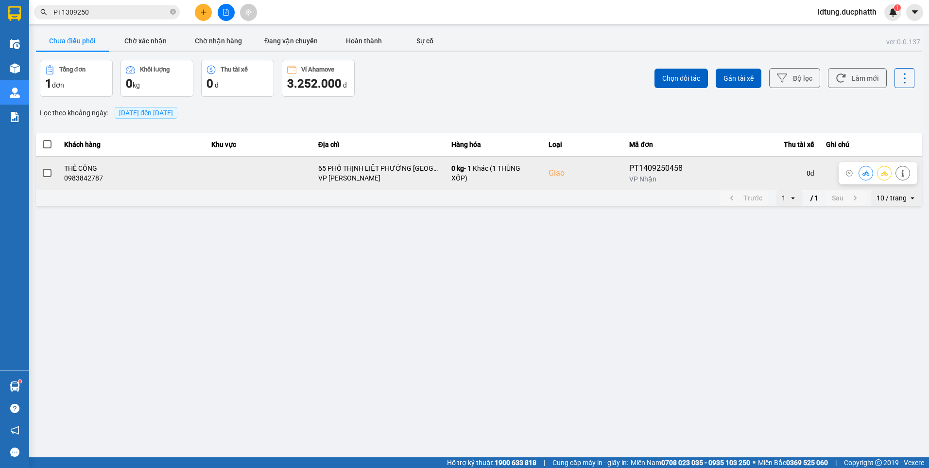
click at [865, 173] on icon at bounding box center [866, 172] width 7 height 5
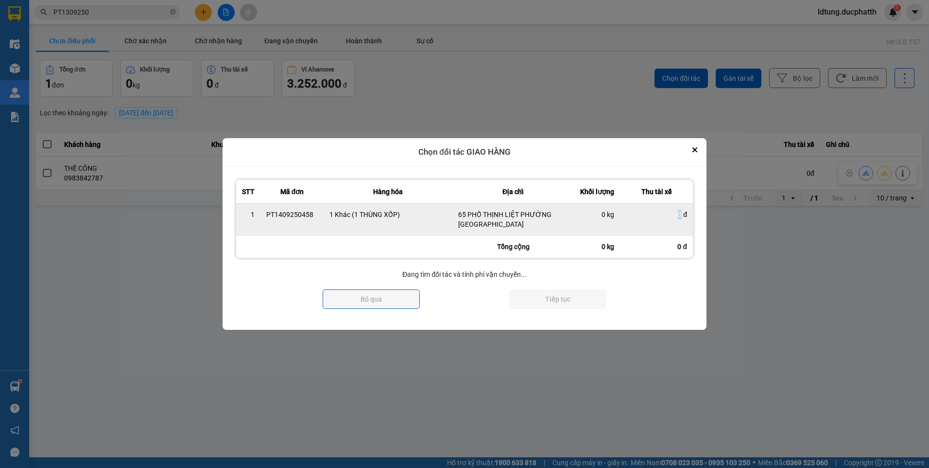
click at [679, 212] on div "0 đ" at bounding box center [656, 214] width 61 height 10
drag, startPoint x: 679, startPoint y: 212, endPoint x: 646, endPoint y: 214, distance: 33.1
click at [646, 214] on div "0 đ" at bounding box center [656, 214] width 61 height 10
click at [579, 216] on td "0 kg" at bounding box center [597, 219] width 46 height 32
click at [527, 221] on div "65 PHỐ THỊNH LIỆT PHƯỜNG [GEOGRAPHIC_DATA]" at bounding box center [513, 218] width 110 height 19
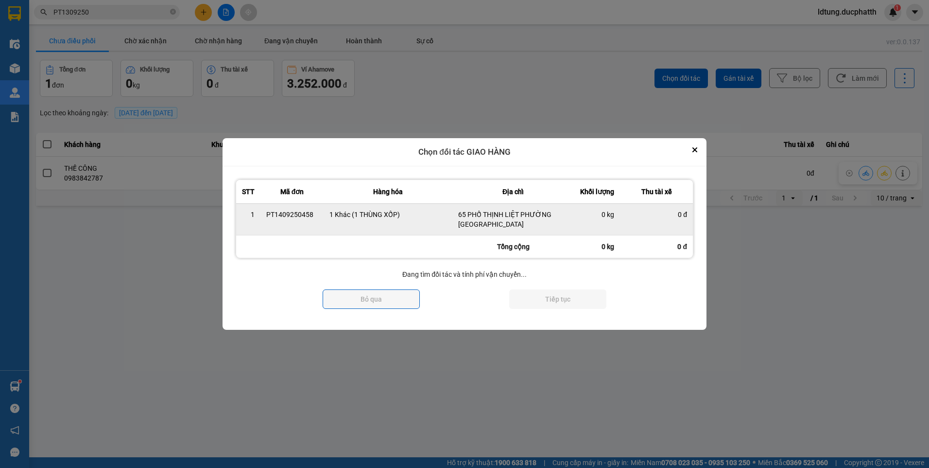
drag, startPoint x: 404, startPoint y: 228, endPoint x: 397, endPoint y: 227, distance: 7.8
click at [402, 228] on td "1 Khác (1 THÙNG XỐP)" at bounding box center [388, 219] width 129 height 32
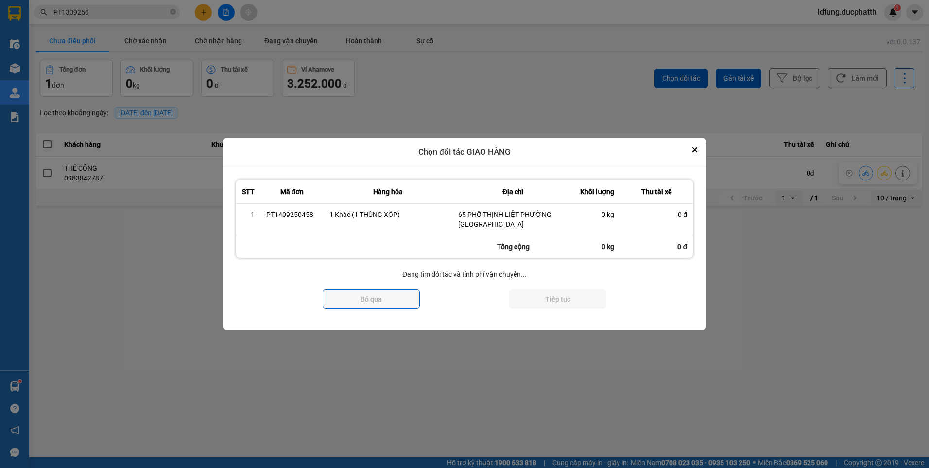
drag, startPoint x: 394, startPoint y: 226, endPoint x: 398, endPoint y: 217, distance: 10.3
click at [394, 235] on div "Tổng cộng 0 kg 0 đ" at bounding box center [464, 246] width 457 height 22
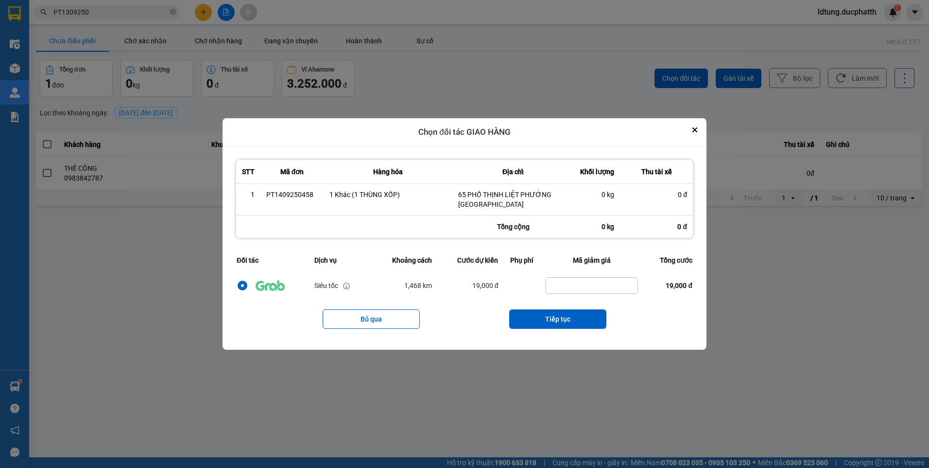
click at [705, 123] on div "Chọn đối tác GIAO HÀNG" at bounding box center [465, 132] width 484 height 28
click at [695, 131] on icon "Close" at bounding box center [695, 129] width 5 height 5
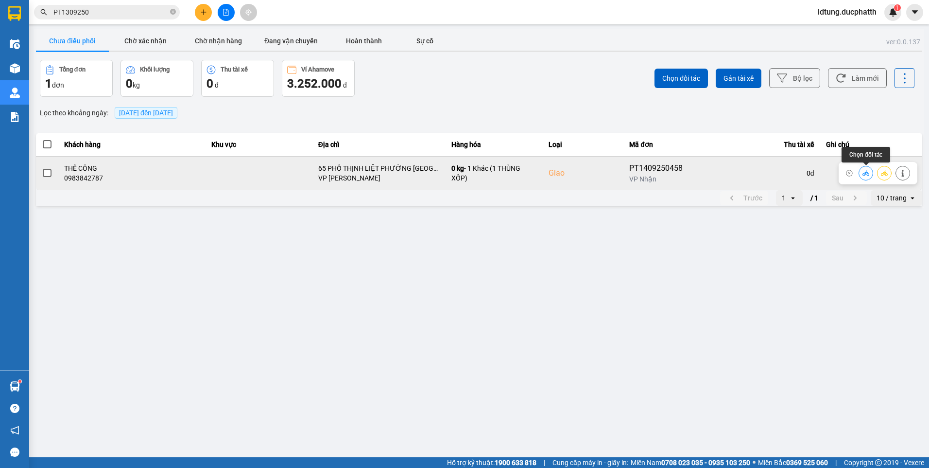
click at [869, 176] on button at bounding box center [866, 172] width 14 height 17
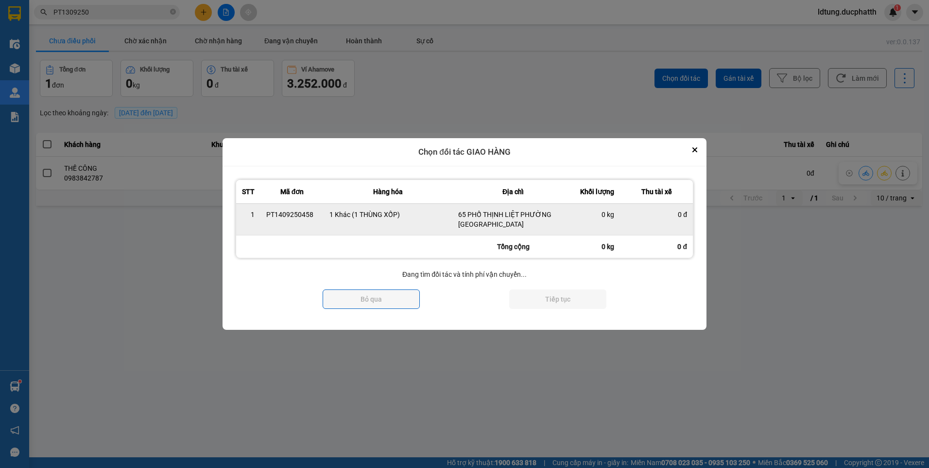
click at [606, 218] on div "0 kg" at bounding box center [597, 214] width 35 height 10
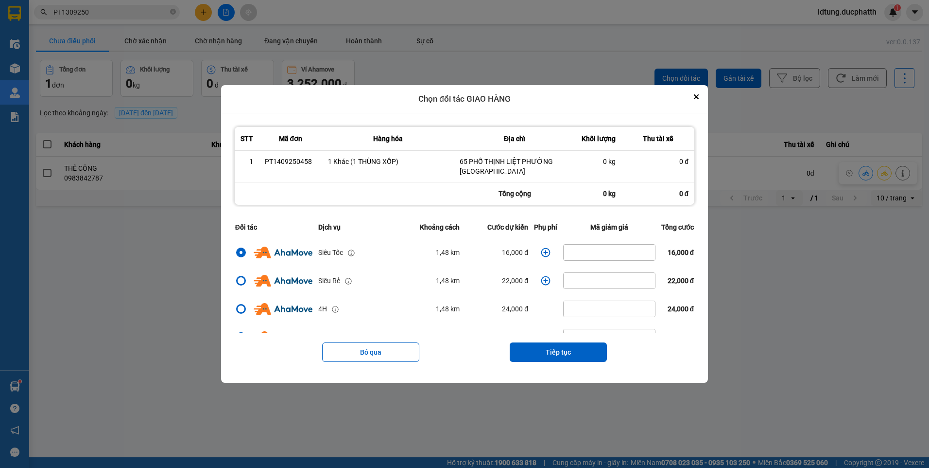
click at [542, 253] on icon "dialog" at bounding box center [546, 252] width 10 height 10
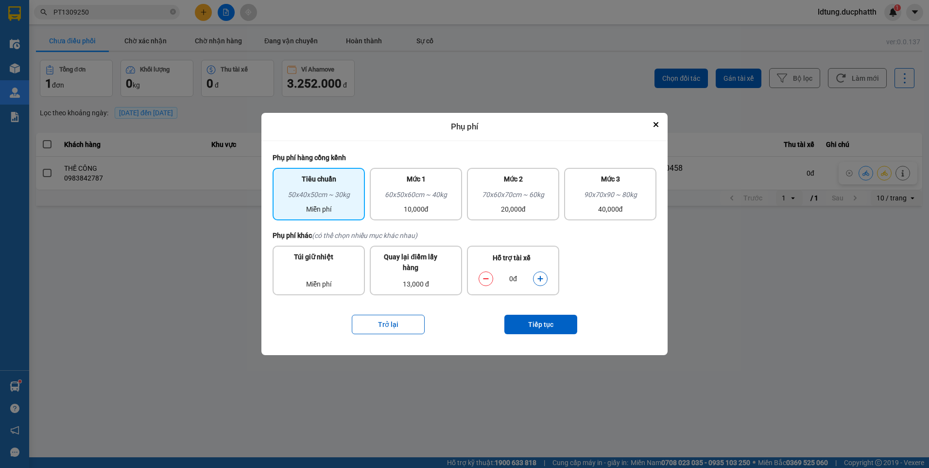
click at [542, 277] on icon "dialog" at bounding box center [540, 278] width 7 height 7
click at [543, 277] on icon "dialog" at bounding box center [540, 278] width 7 height 7
drag, startPoint x: 543, startPoint y: 277, endPoint x: 537, endPoint y: 322, distance: 46.1
click at [537, 322] on button "Tiếp tục" at bounding box center [540, 323] width 73 height 19
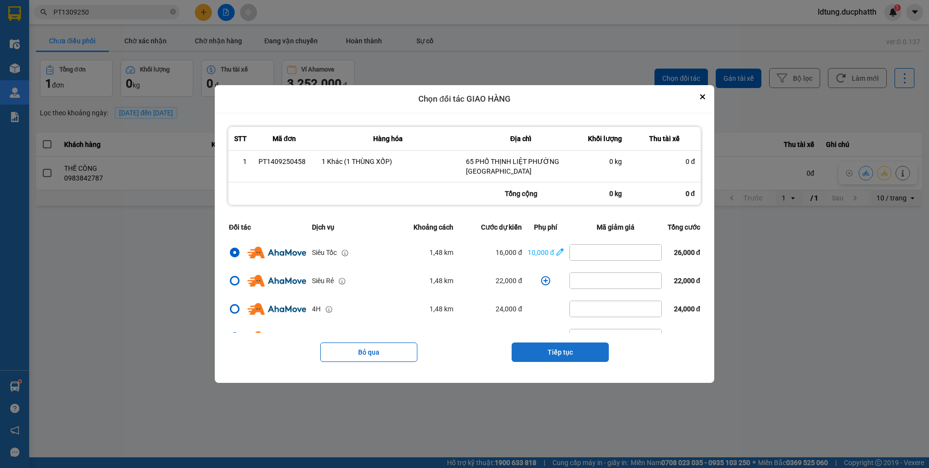
click at [591, 354] on button "Tiếp tục" at bounding box center [560, 351] width 97 height 19
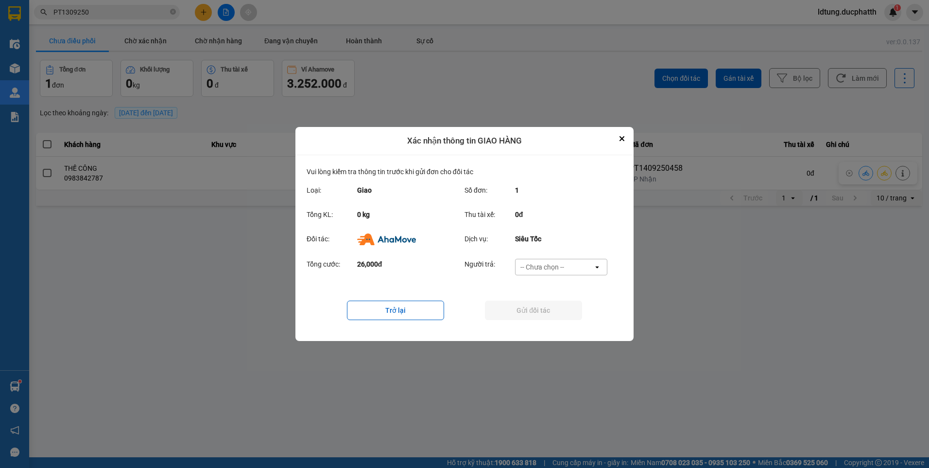
click at [572, 273] on div "-- Chưa chọn --" at bounding box center [555, 267] width 78 height 16
click at [558, 323] on span "Ví Ahamove" at bounding box center [541, 323] width 39 height 10
click at [558, 320] on div "Trở lại Gửi đối tác" at bounding box center [465, 310] width 316 height 39
click at [557, 313] on button "Gửi đối tác" at bounding box center [533, 309] width 97 height 19
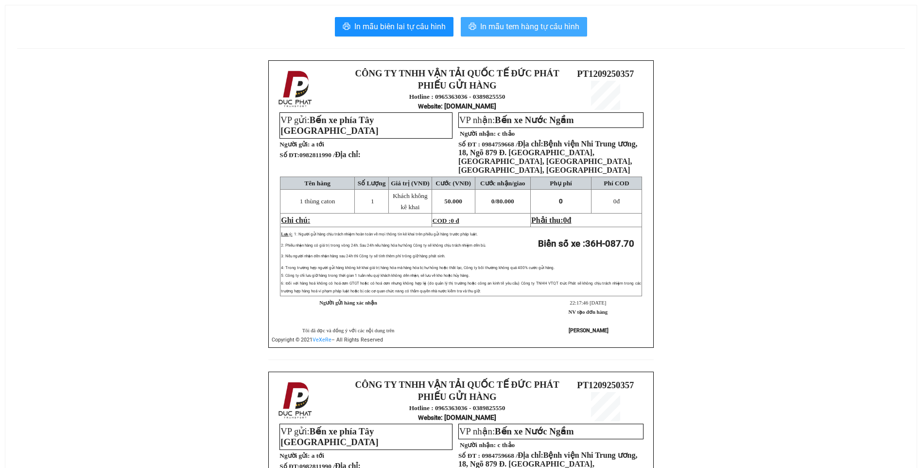
click at [486, 29] on span "In mẫu tem hàng tự cấu hình" at bounding box center [529, 26] width 99 height 12
